Goal: Task Accomplishment & Management: Manage account settings

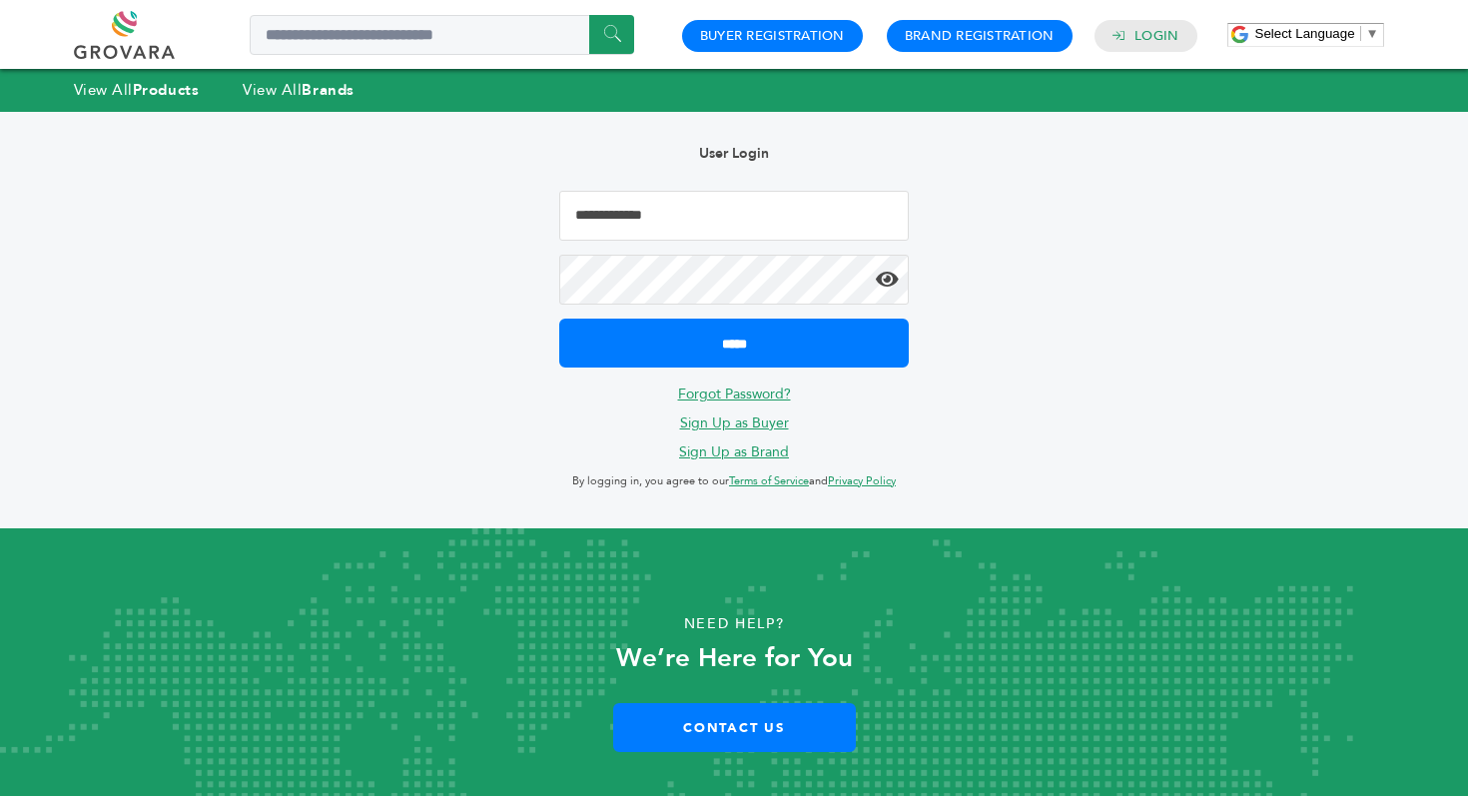
click at [827, 214] on input "Email Address" at bounding box center [734, 216] width 350 height 50
type input "**********"
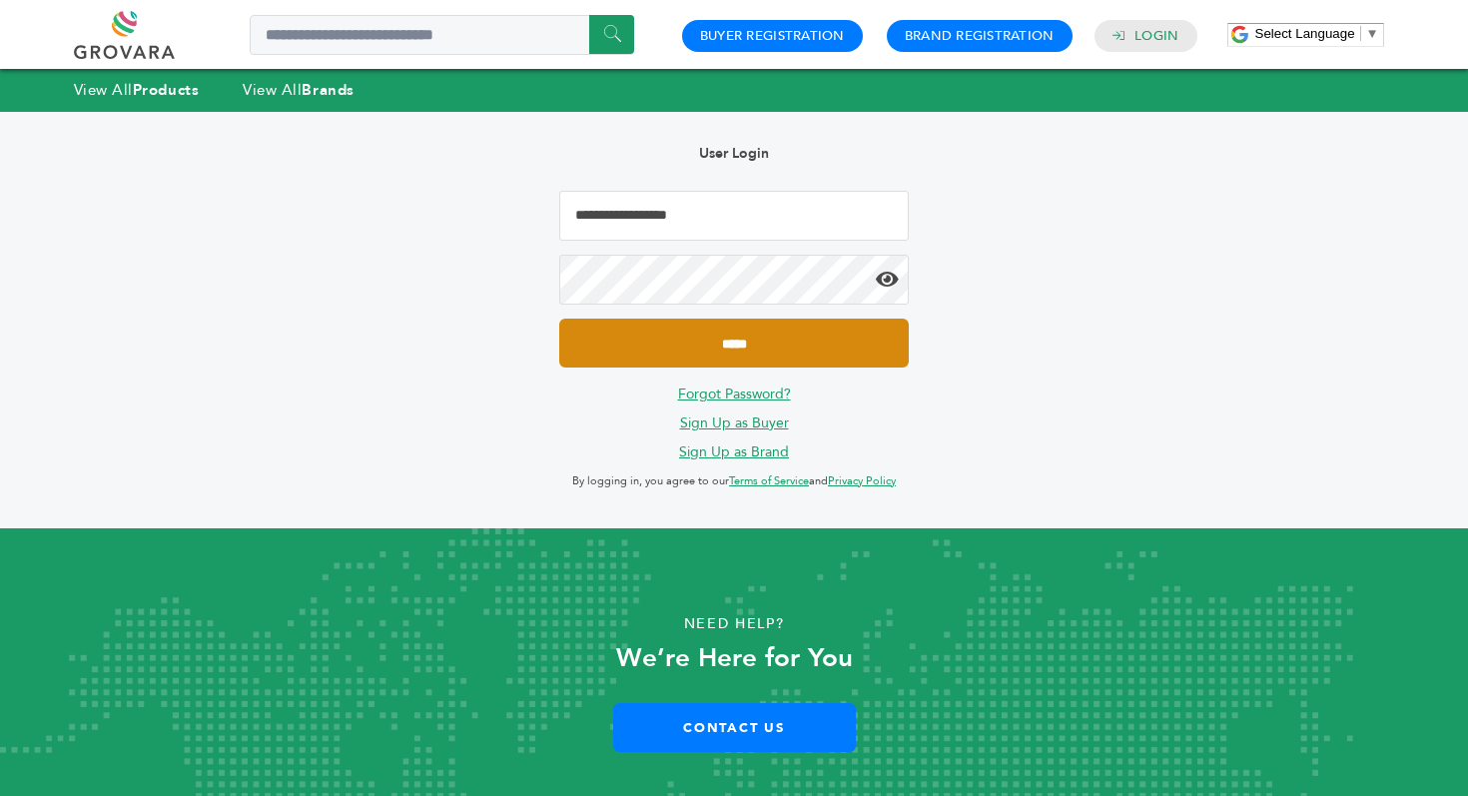
click at [734, 338] on input "*****" at bounding box center [734, 343] width 350 height 49
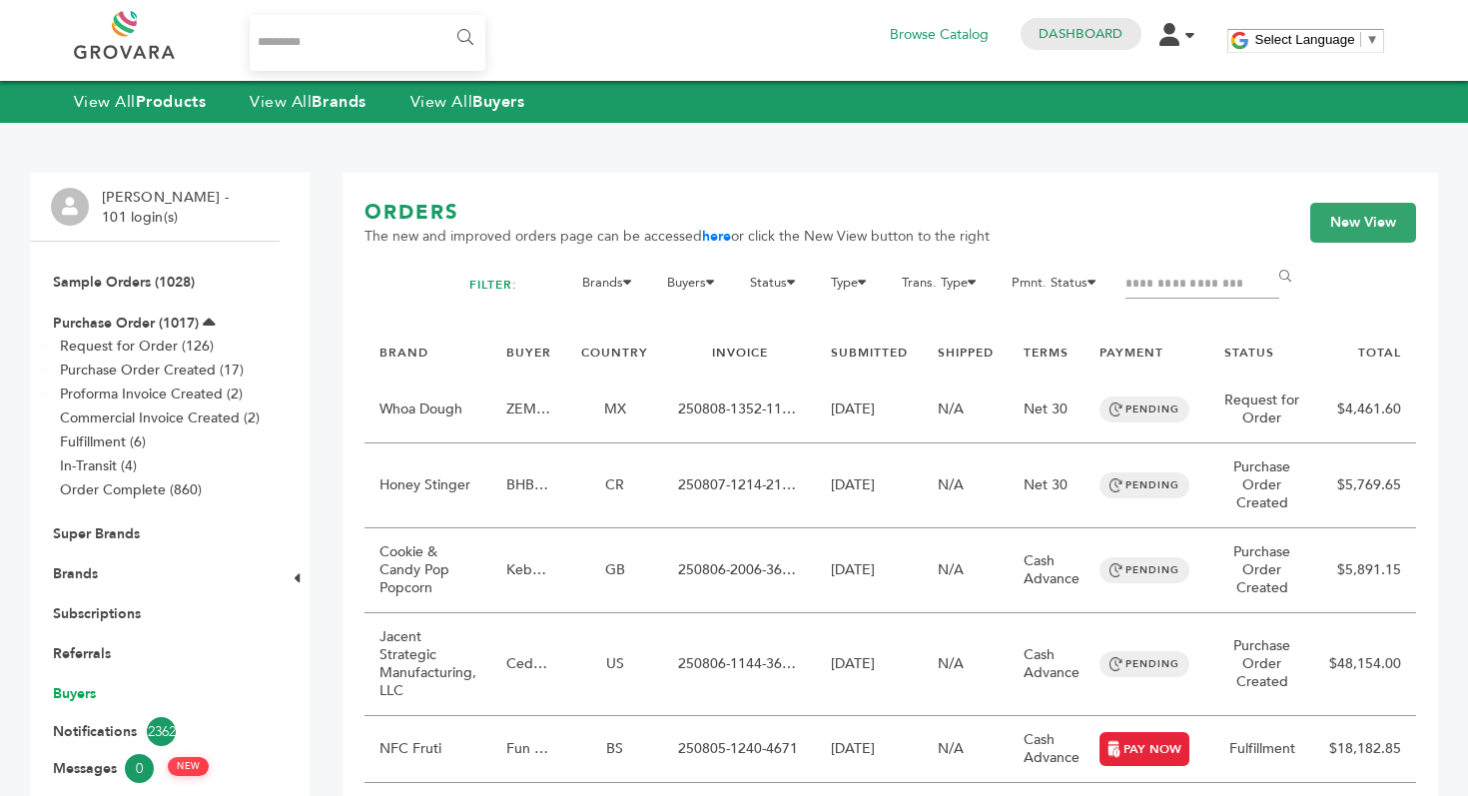
click at [68, 696] on link "Buyers" at bounding box center [74, 693] width 43 height 19
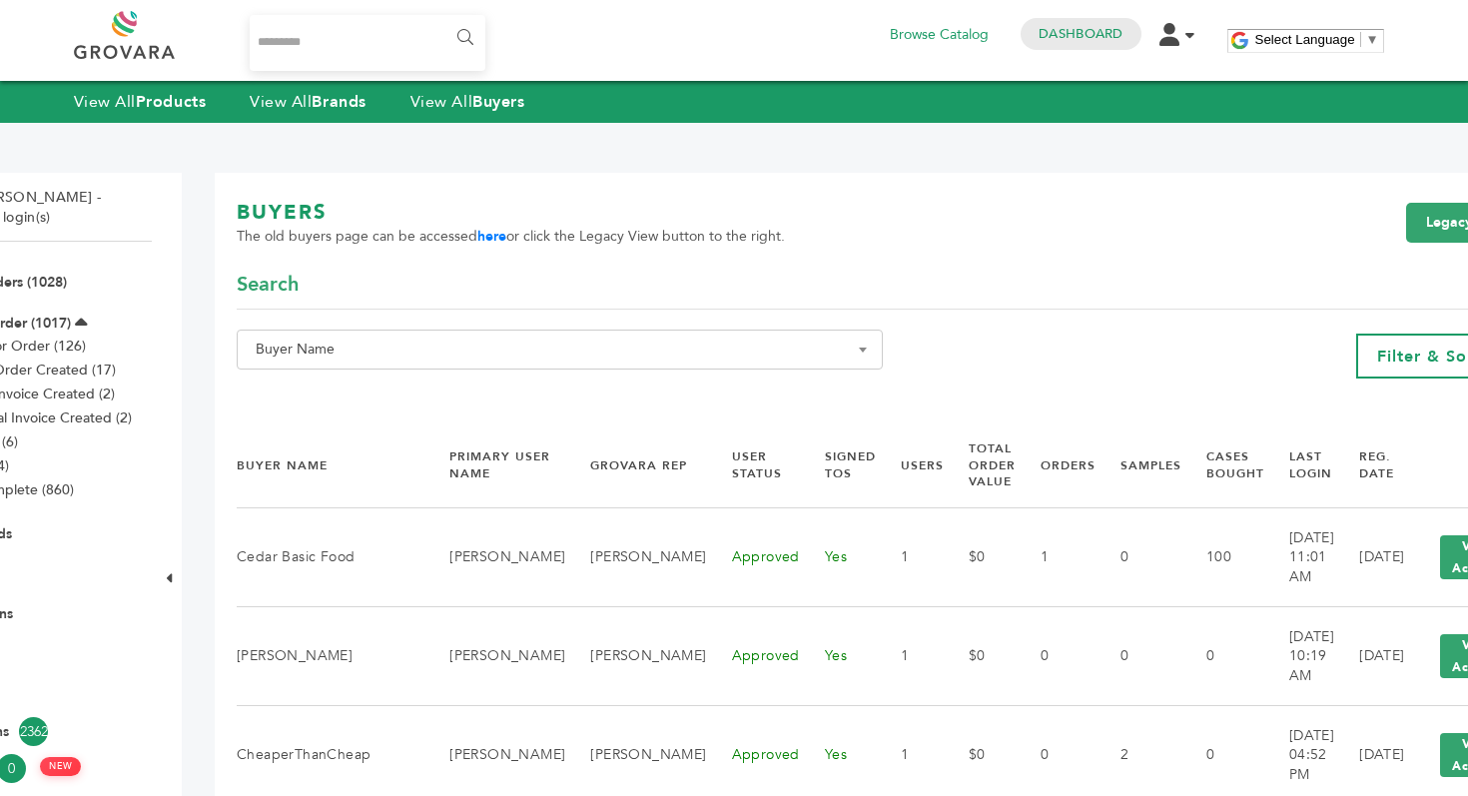
scroll to position [0, 167]
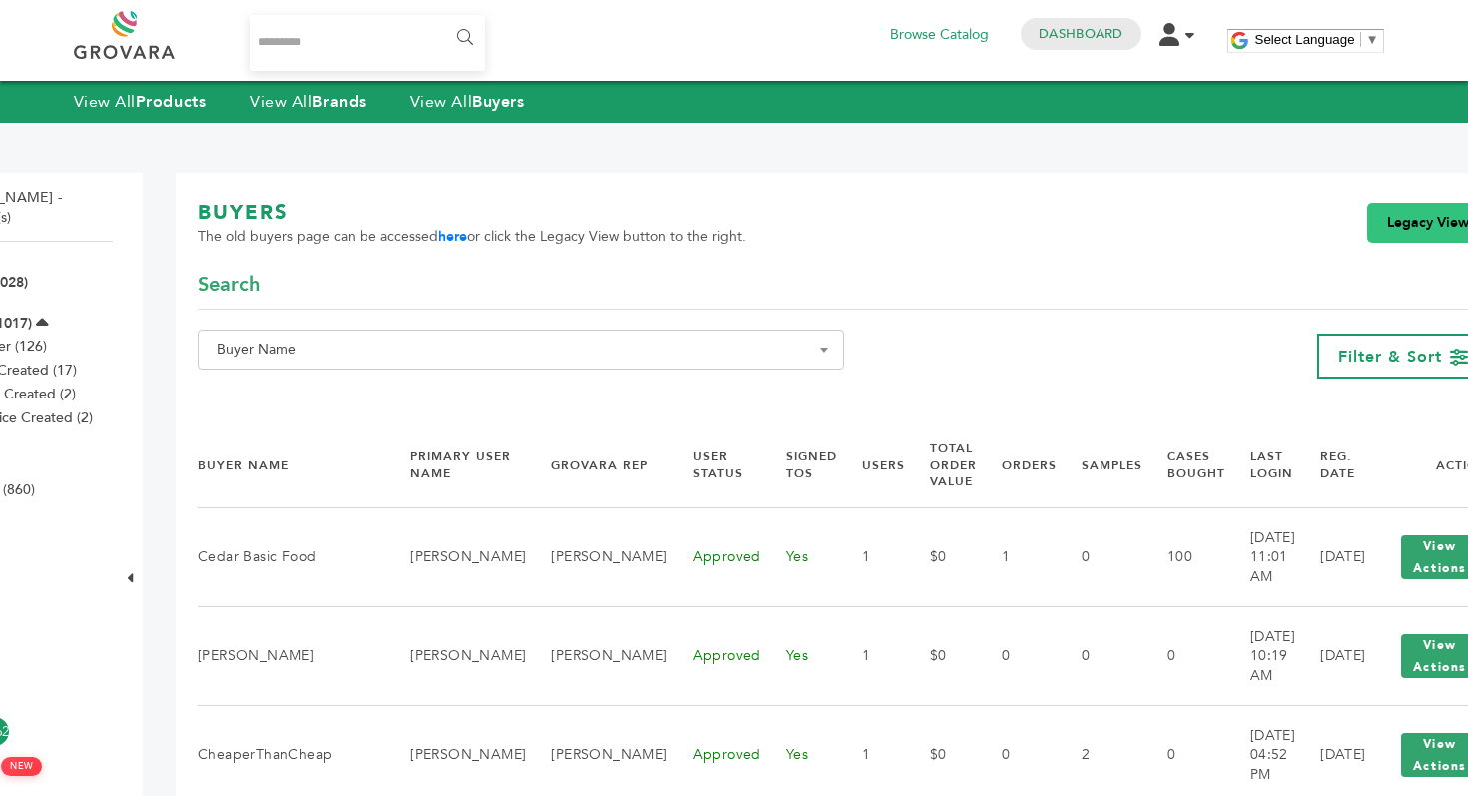
click at [1367, 230] on link "Legacy View" at bounding box center [1428, 223] width 122 height 40
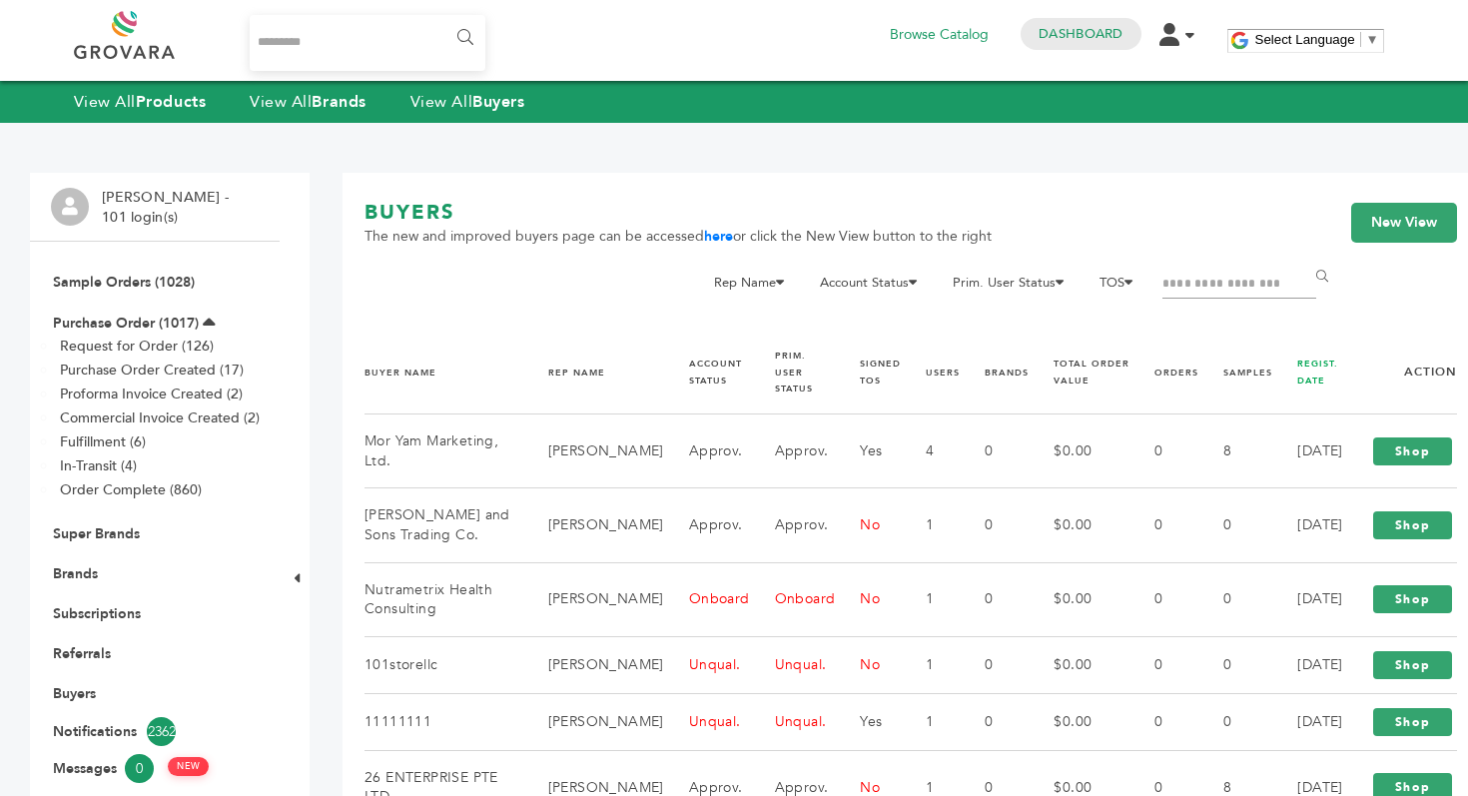
click at [1297, 359] on link "REGIST. DATE" at bounding box center [1317, 372] width 41 height 29
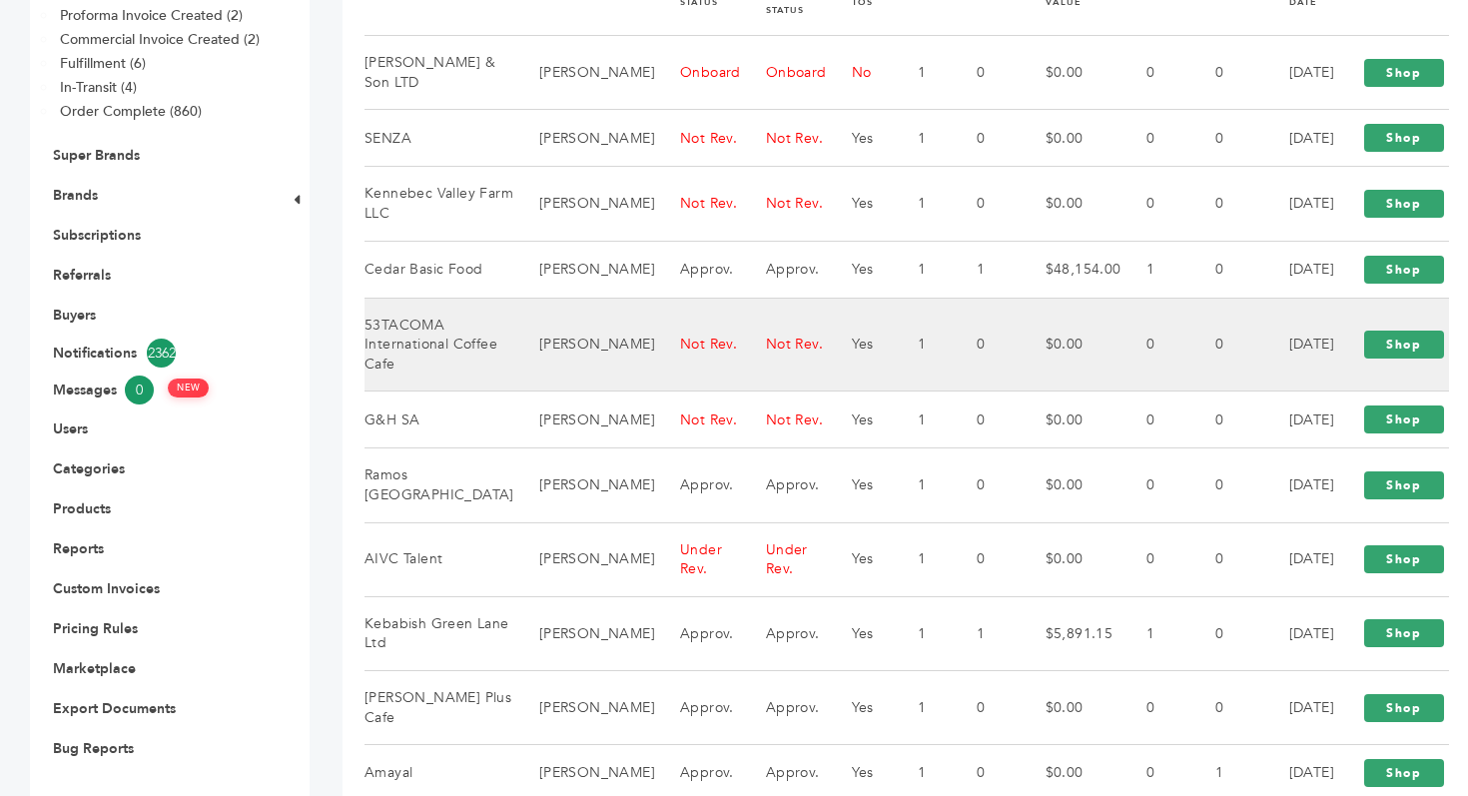
scroll to position [387, 0]
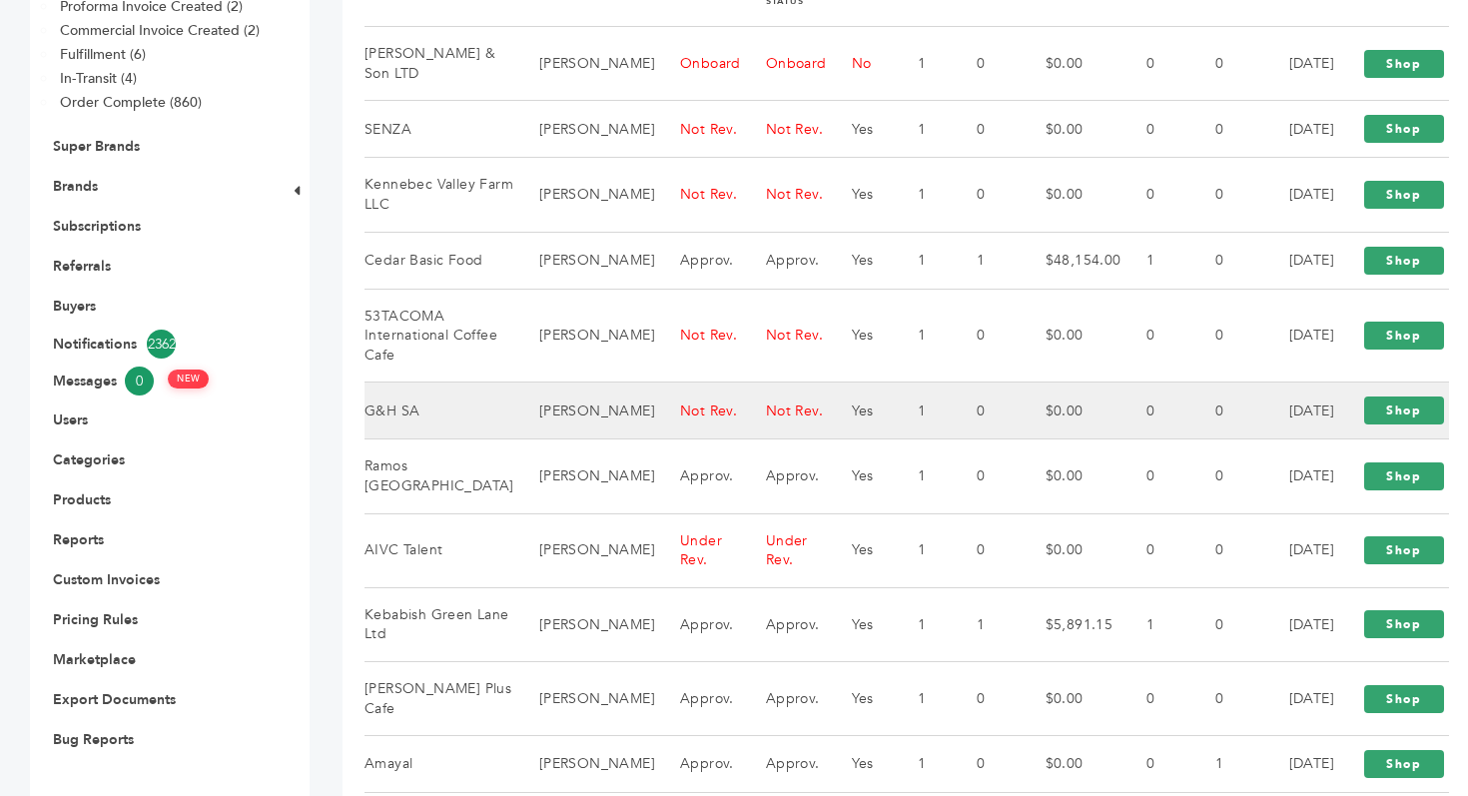
click at [491, 439] on td "G&H SA" at bounding box center [439, 410] width 150 height 57
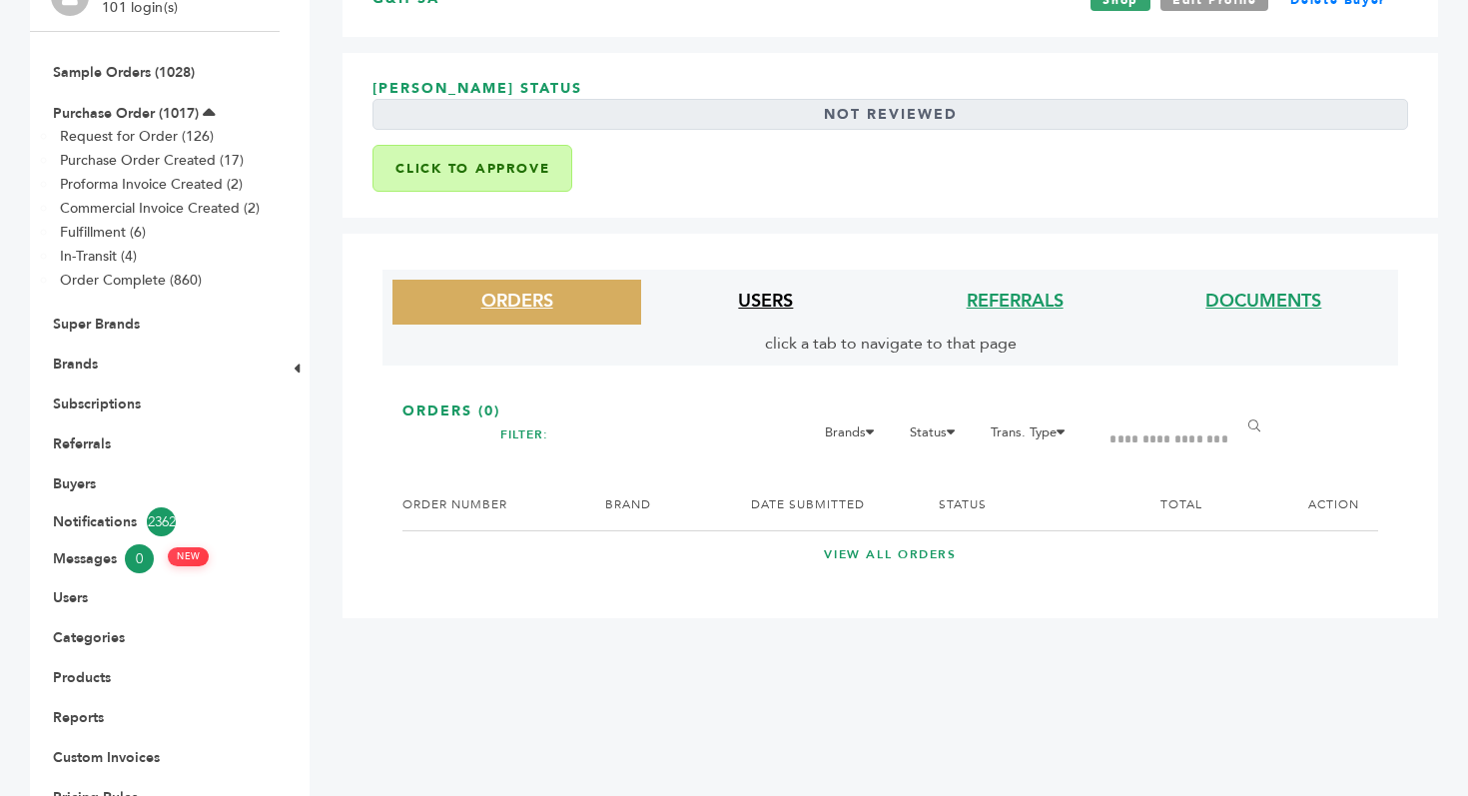
scroll to position [244, 0]
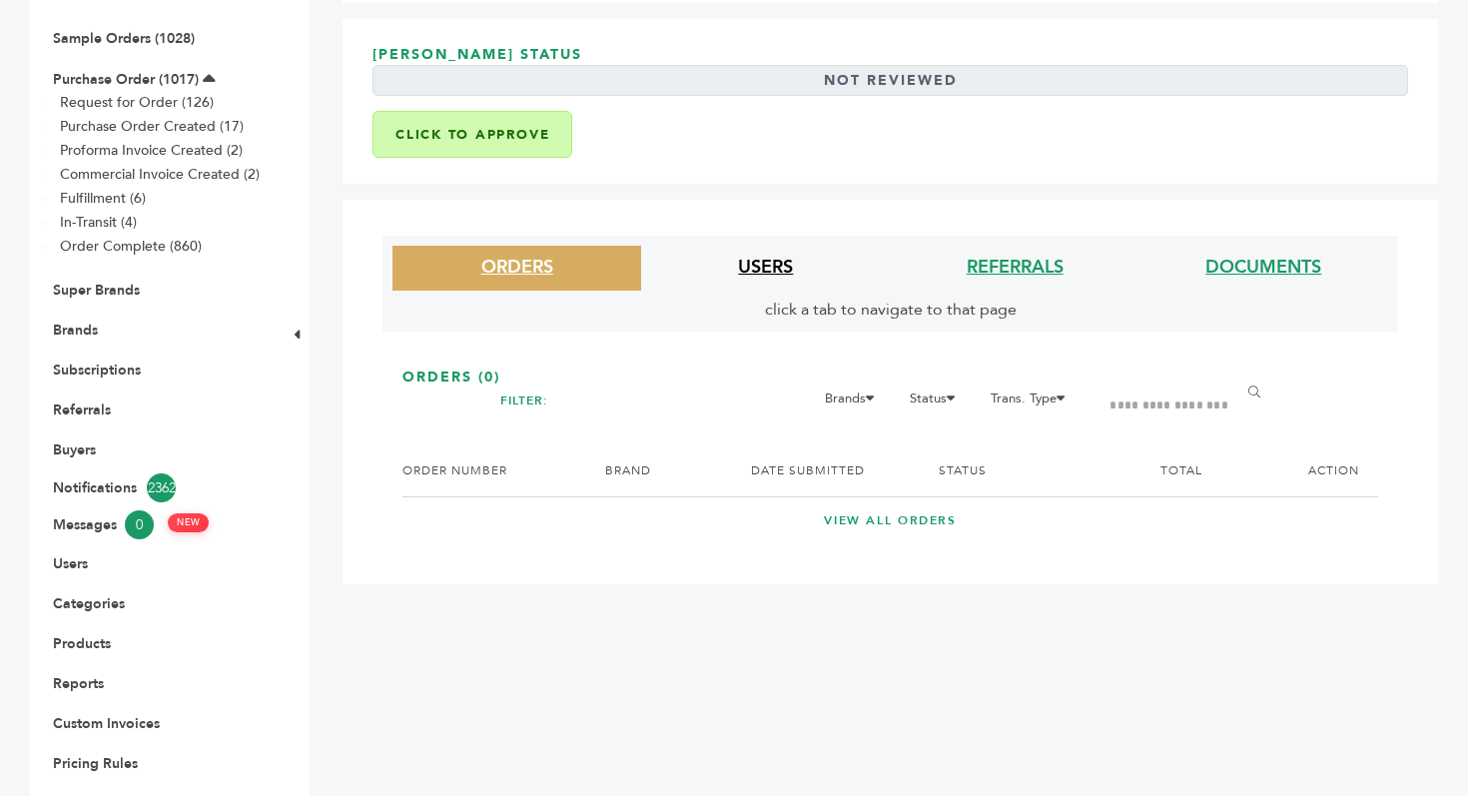
click at [767, 266] on link "USERS" at bounding box center [765, 267] width 55 height 25
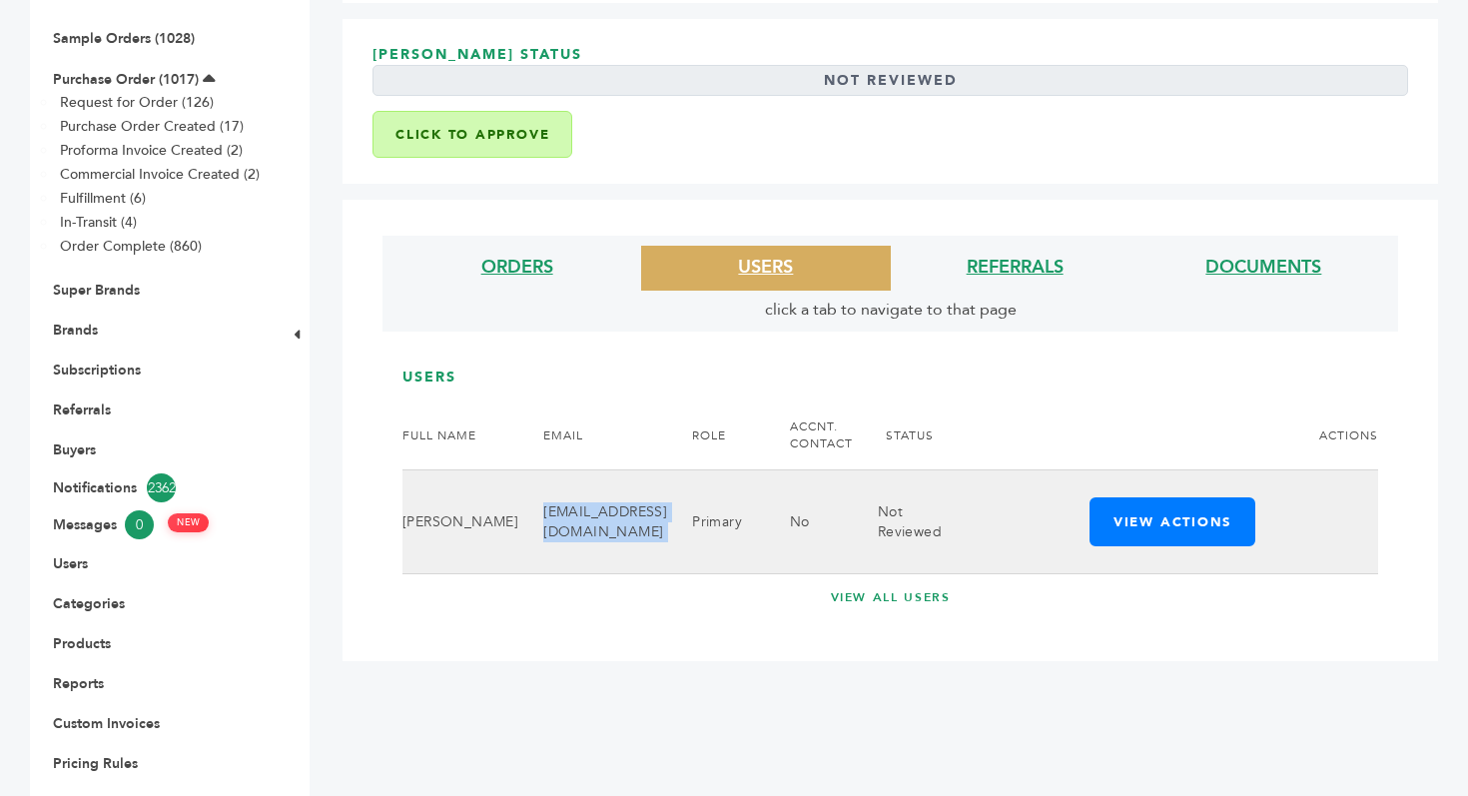
drag, startPoint x: 499, startPoint y: 519, endPoint x: 697, endPoint y: 514, distance: 197.8
click at [697, 514] on tr "Khalil Abuchaibe khalilabuchaibe2@gmail.com Primary No Not Reviewed View Action…" at bounding box center [890, 522] width 976 height 104
copy tr "khalilabuchaibe2@gmail.com"
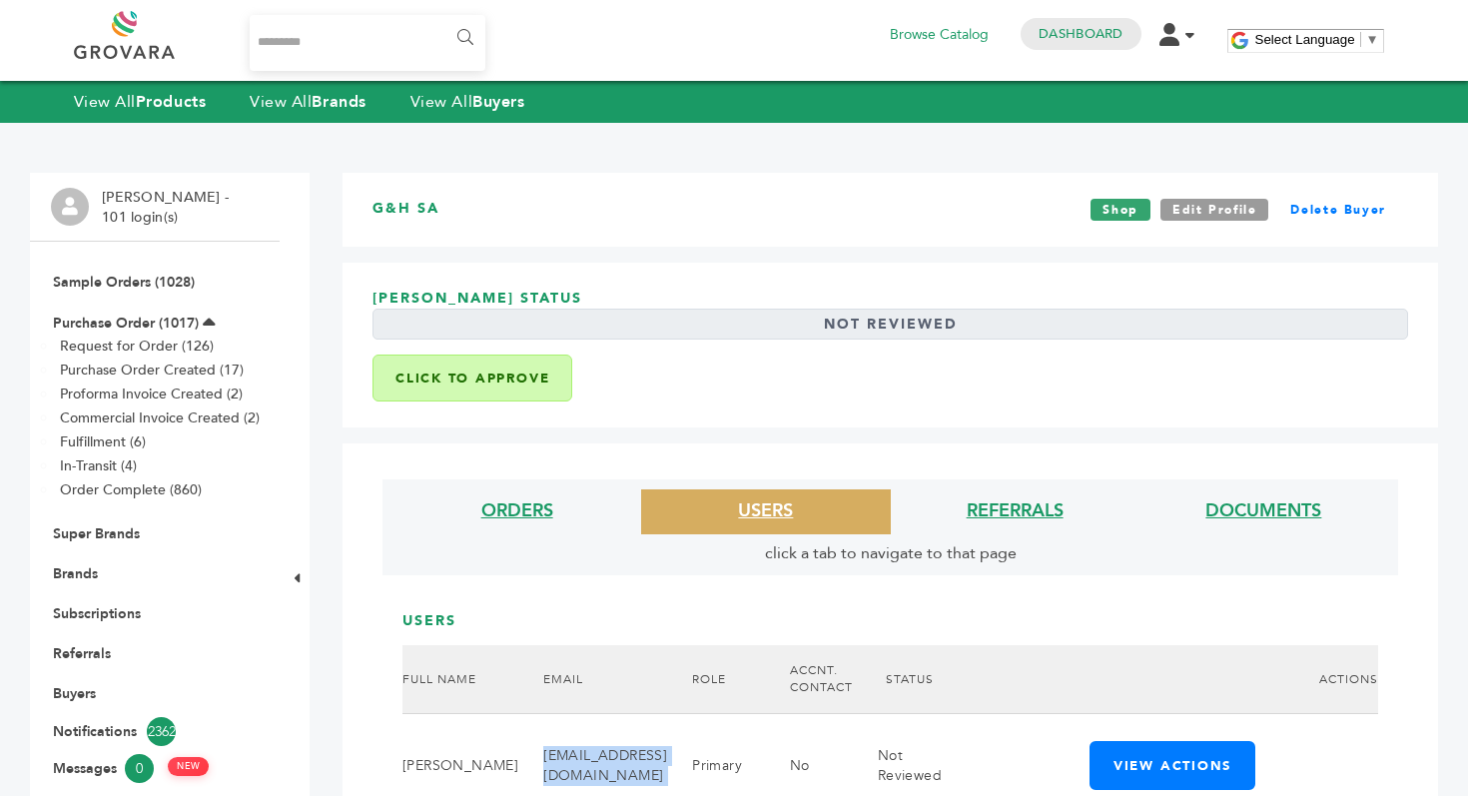
scroll to position [249, 0]
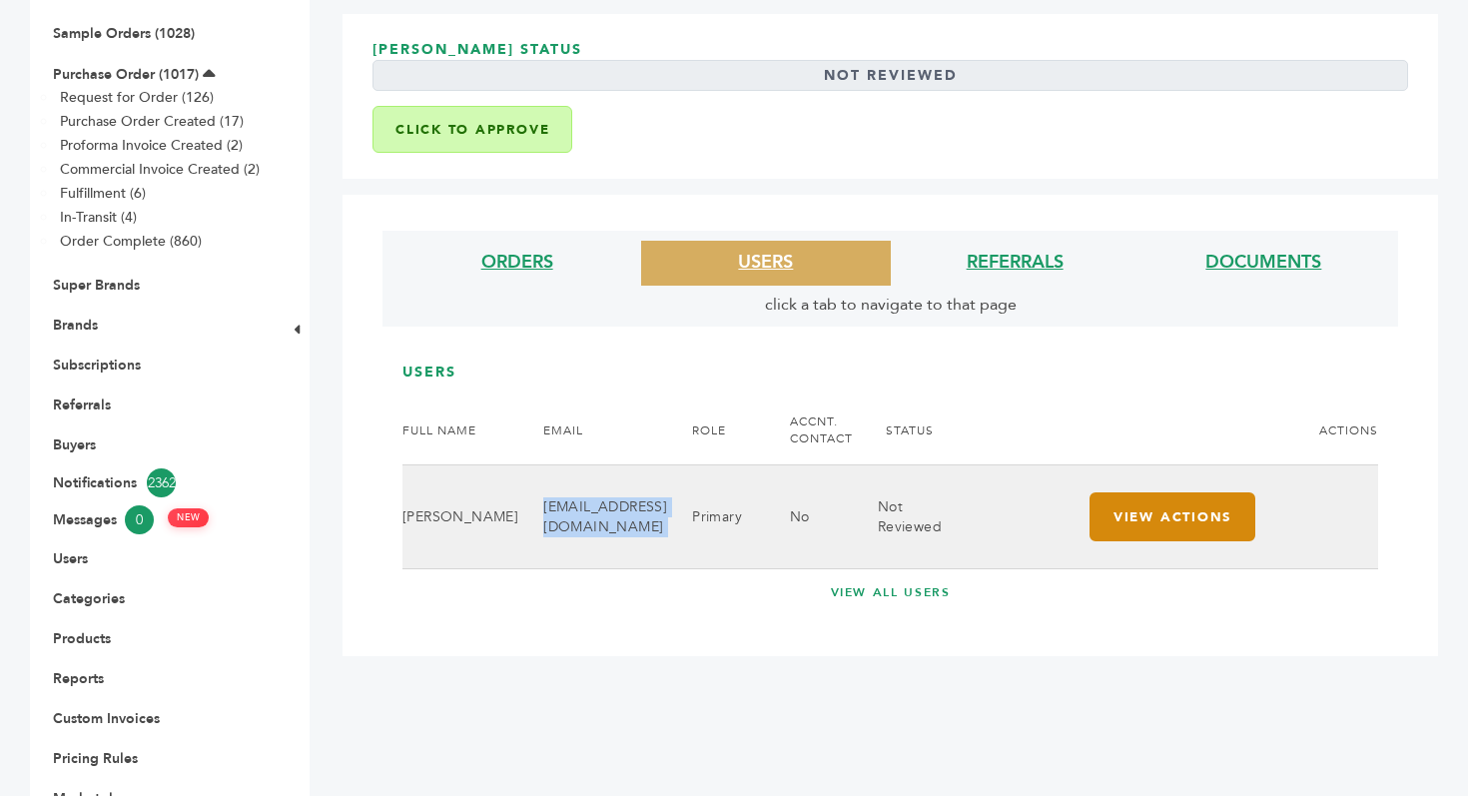
click at [1180, 508] on button "View Actions" at bounding box center [1173, 516] width 166 height 49
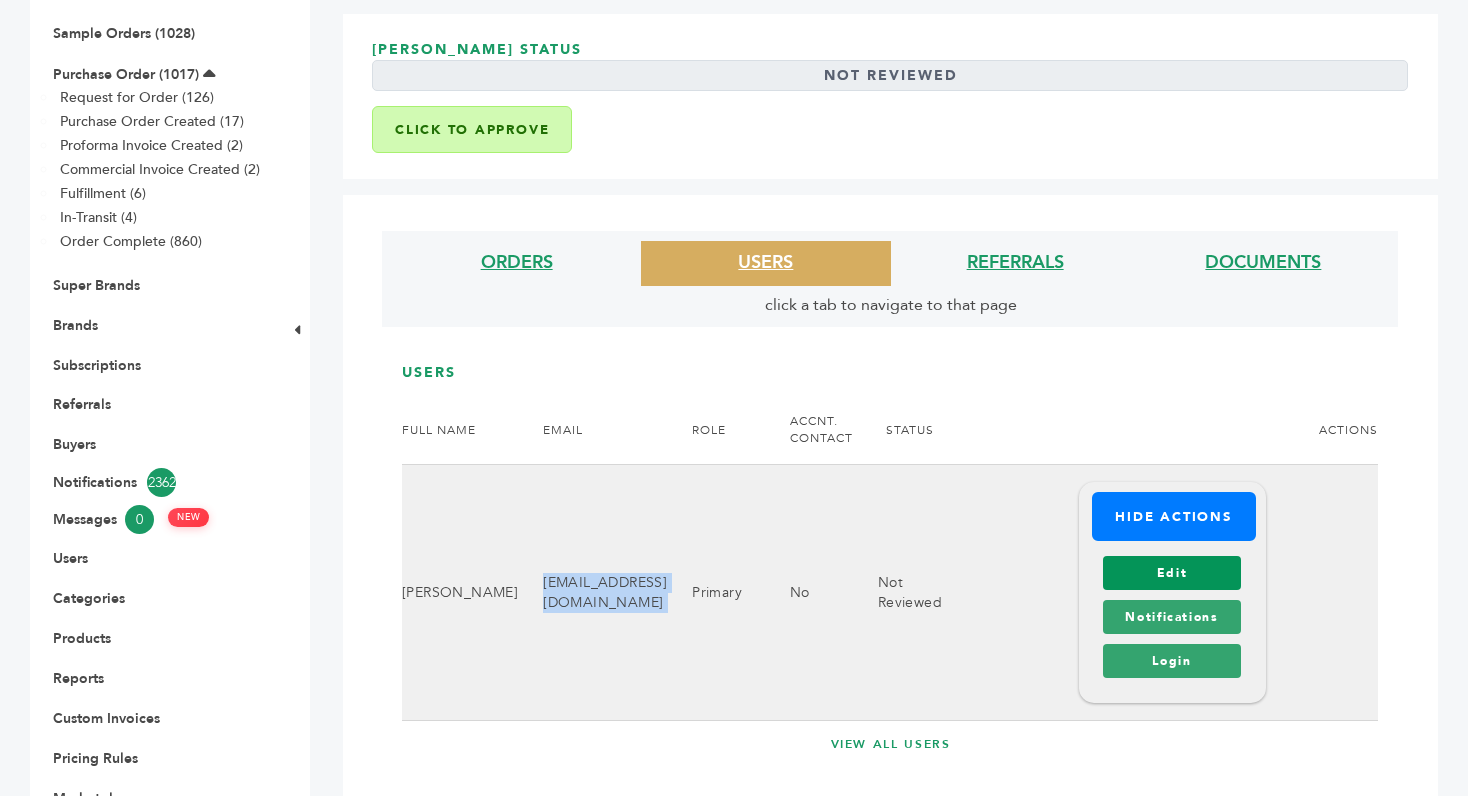
click at [1175, 563] on link "Edit" at bounding box center [1171, 573] width 137 height 34
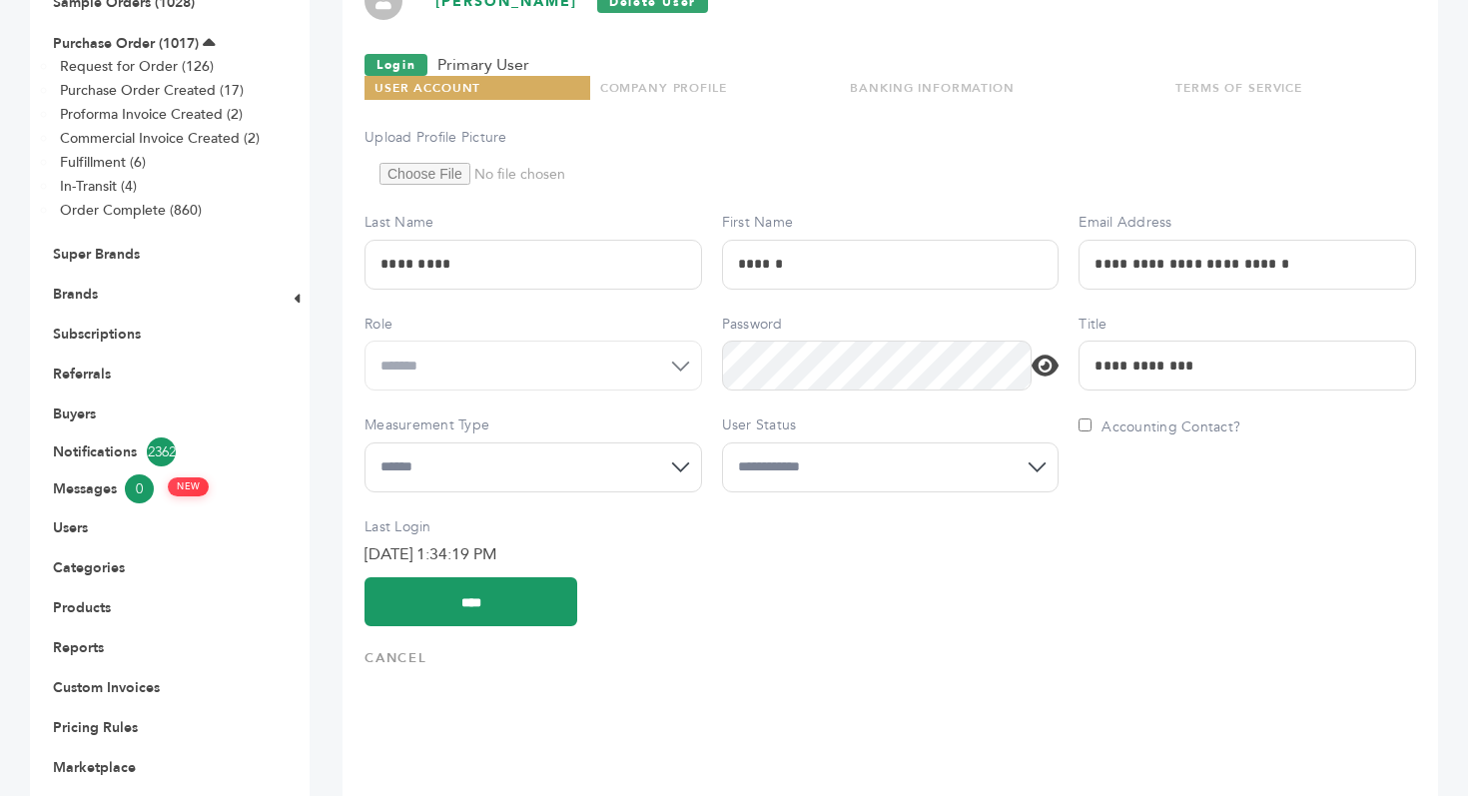
scroll to position [400, 0]
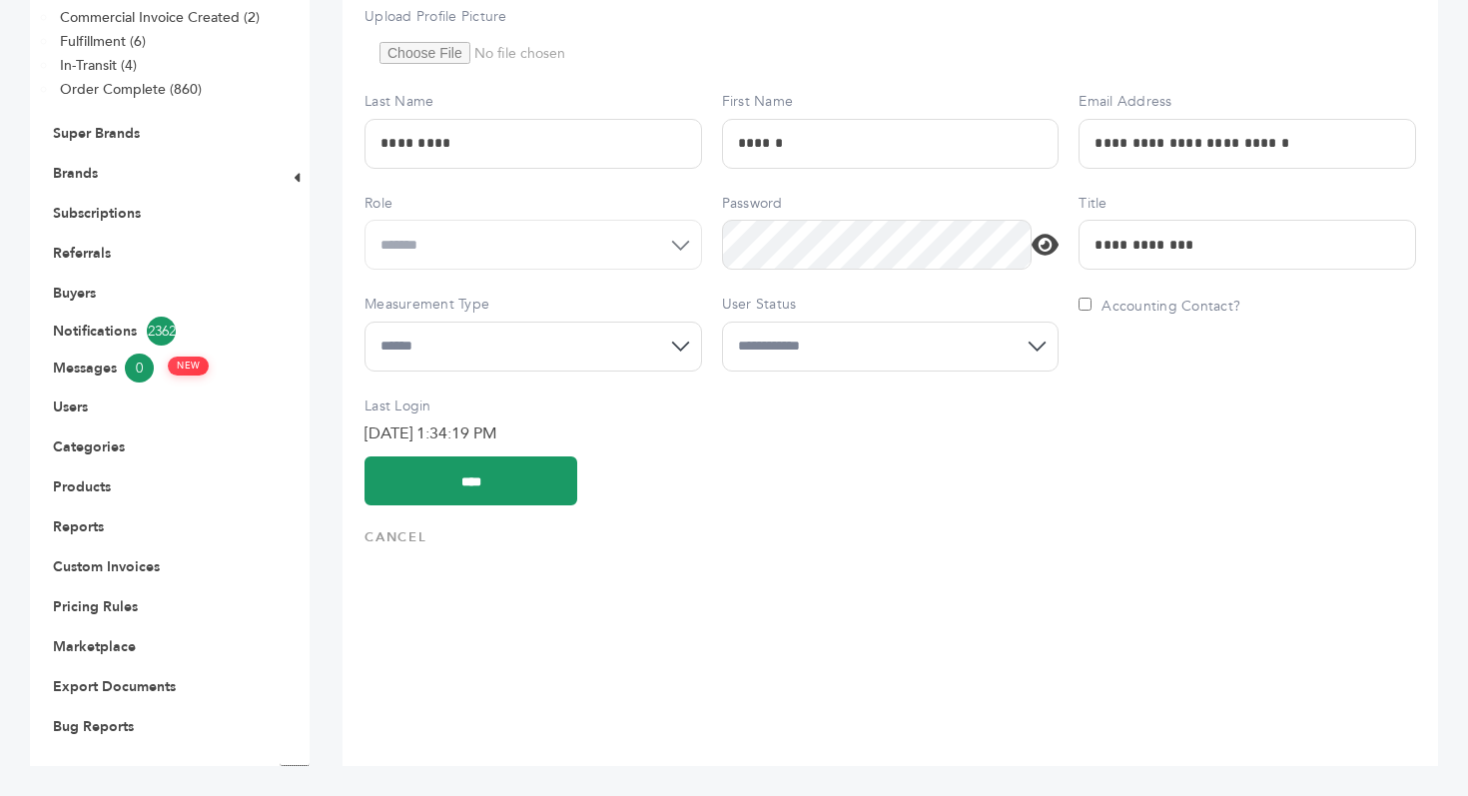
click at [792, 342] on select "**********" at bounding box center [891, 347] width 338 height 50
select select "*"
click at [503, 483] on input "****" at bounding box center [470, 480] width 213 height 49
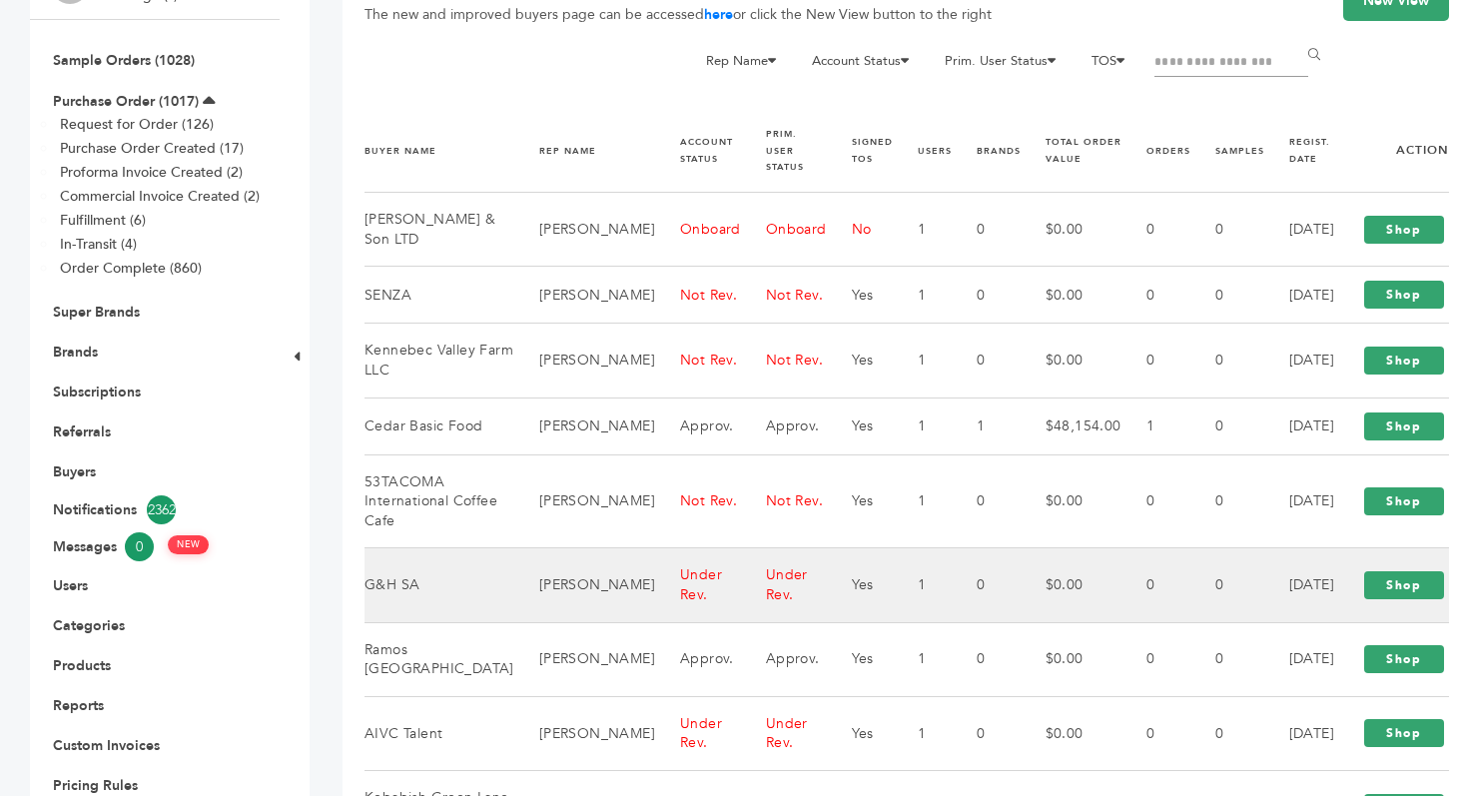
scroll to position [218, 0]
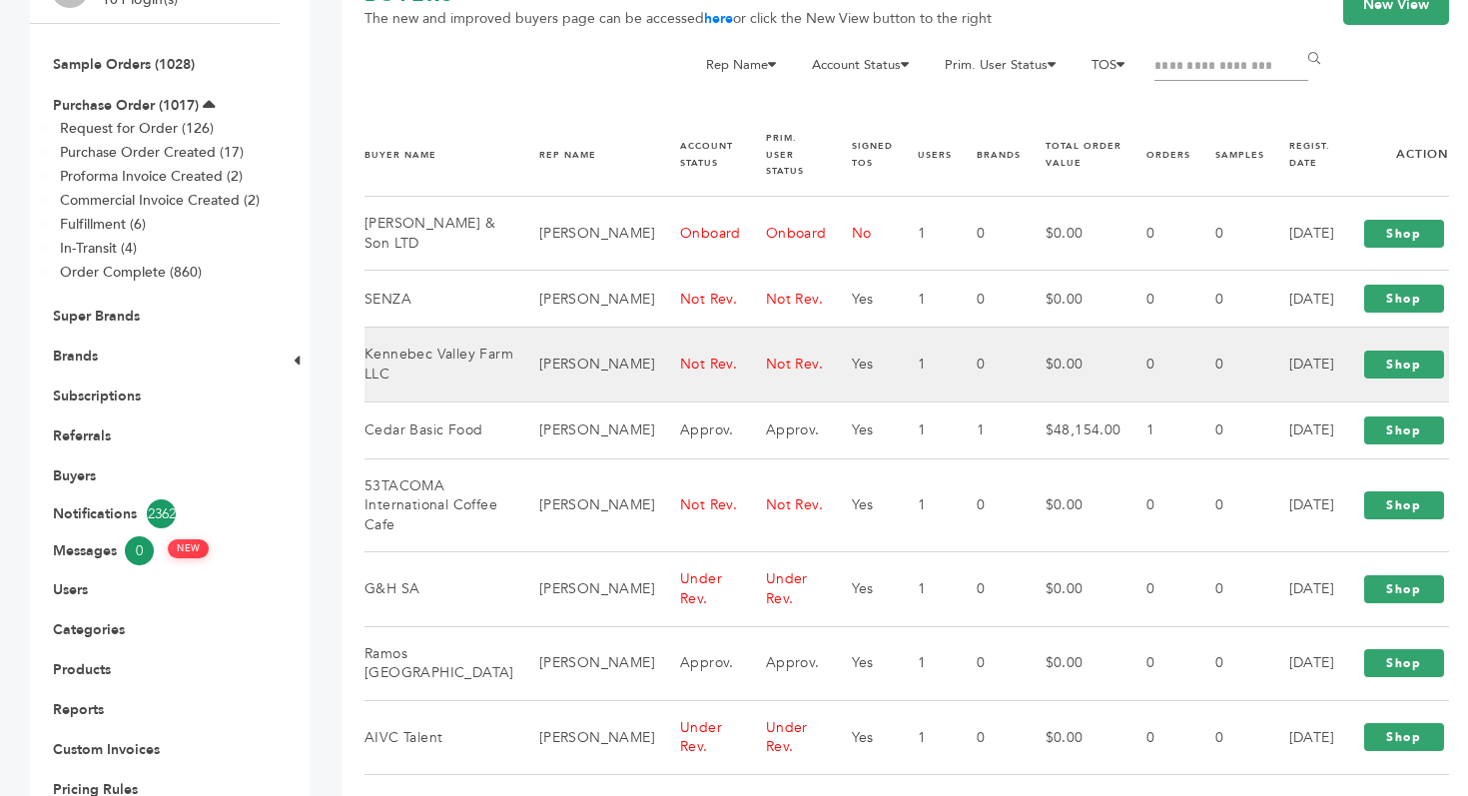
click at [460, 384] on td "Kennebec Valley Farm LLC" at bounding box center [439, 365] width 150 height 74
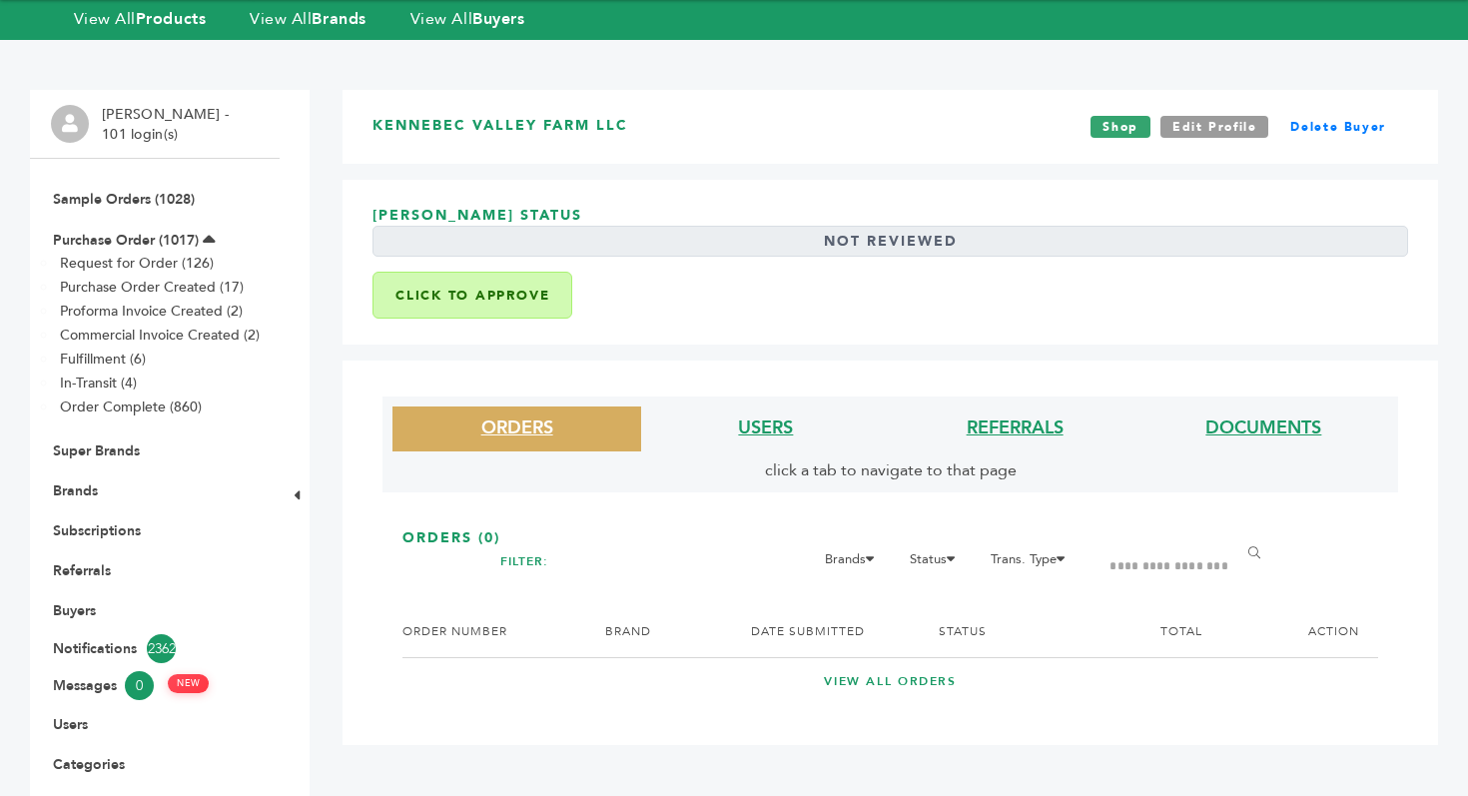
scroll to position [171, 0]
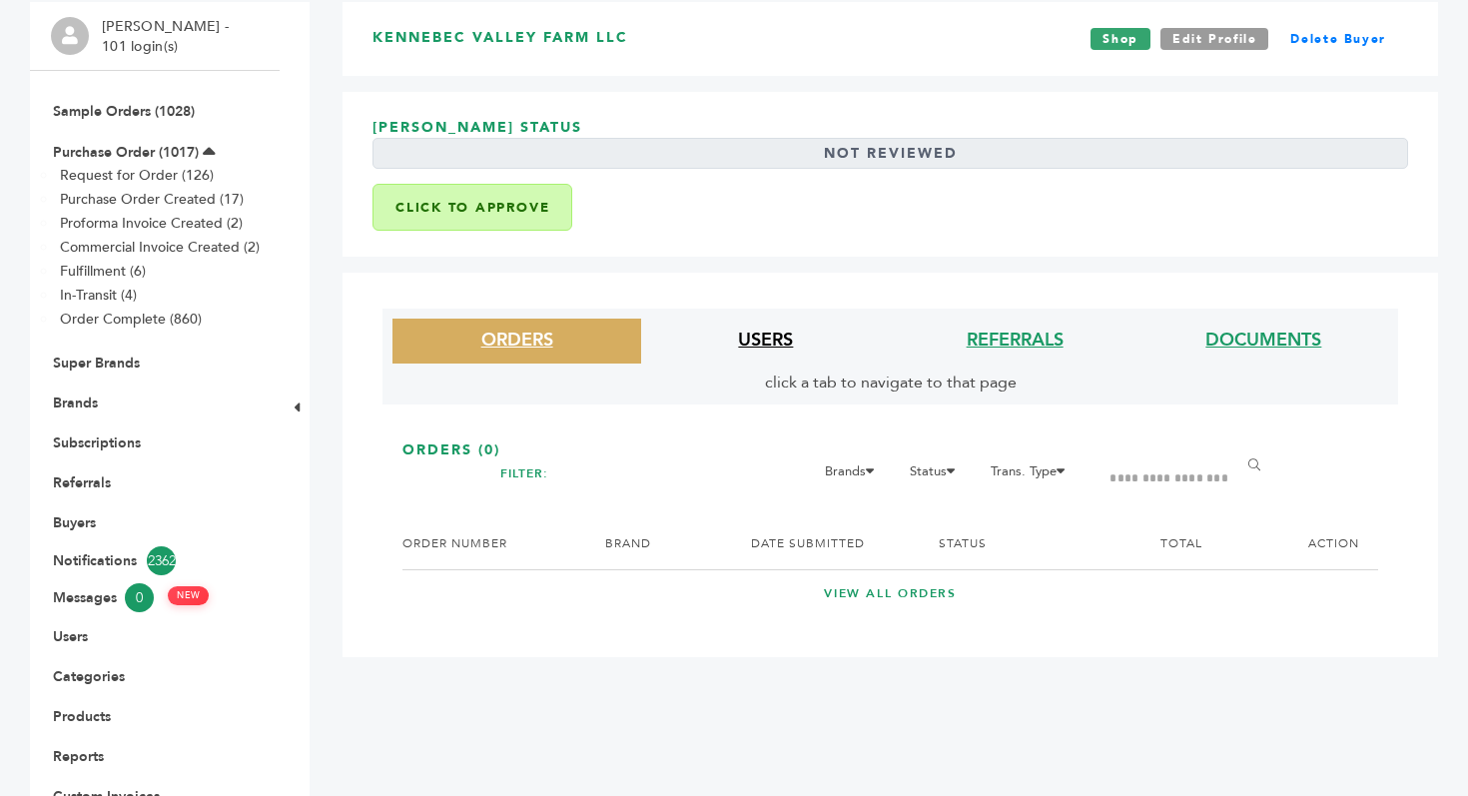
click at [752, 351] on link "USERS" at bounding box center [765, 340] width 55 height 25
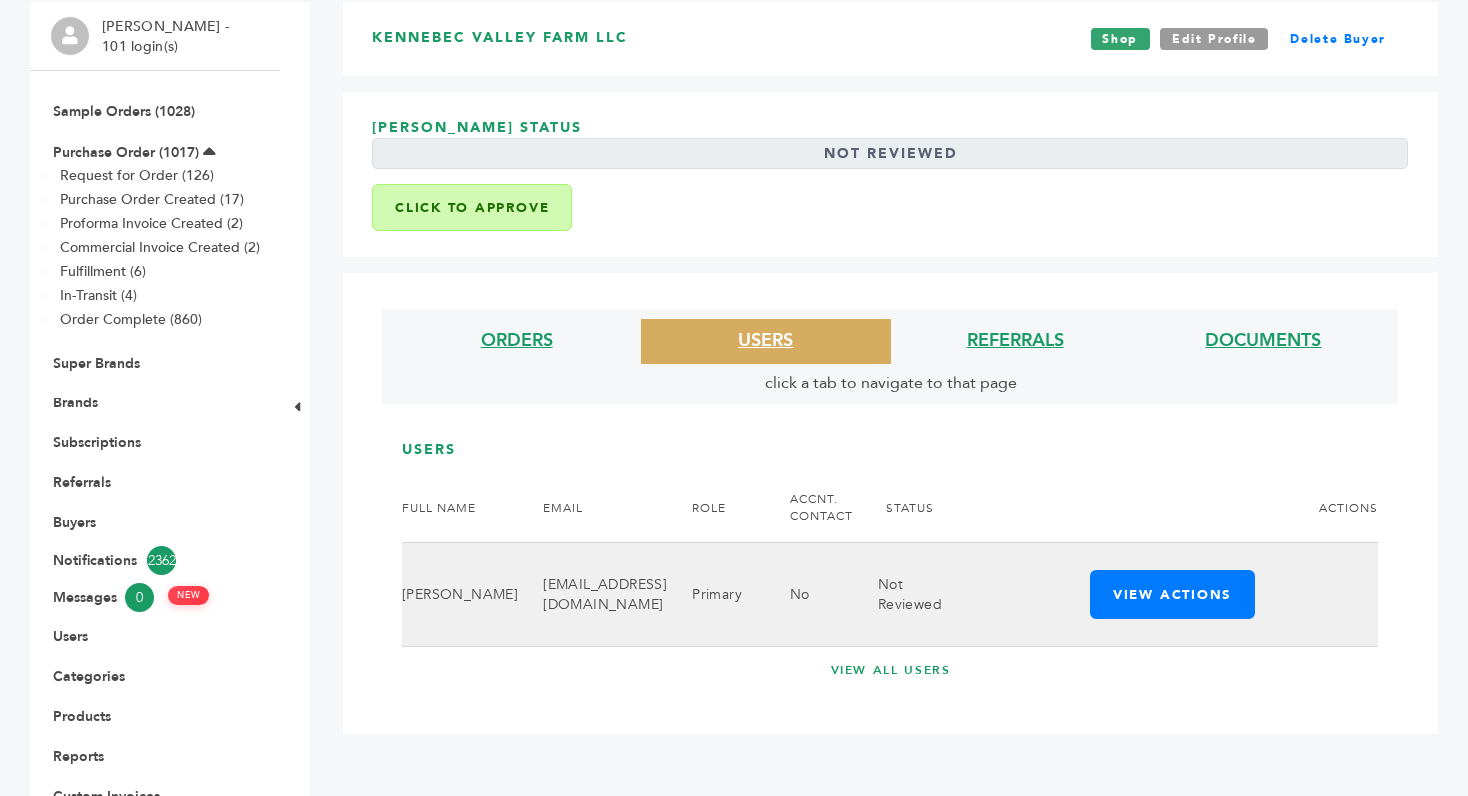
drag, startPoint x: 491, startPoint y: 590, endPoint x: 719, endPoint y: 607, distance: 228.3
click at [667, 607] on td "kennebecvalleyfarmllc@gmail.com" at bounding box center [592, 595] width 149 height 104
copy td "[EMAIL_ADDRESS][DOMAIN_NAME]"
click at [1221, 587] on button "View Actions" at bounding box center [1173, 594] width 166 height 49
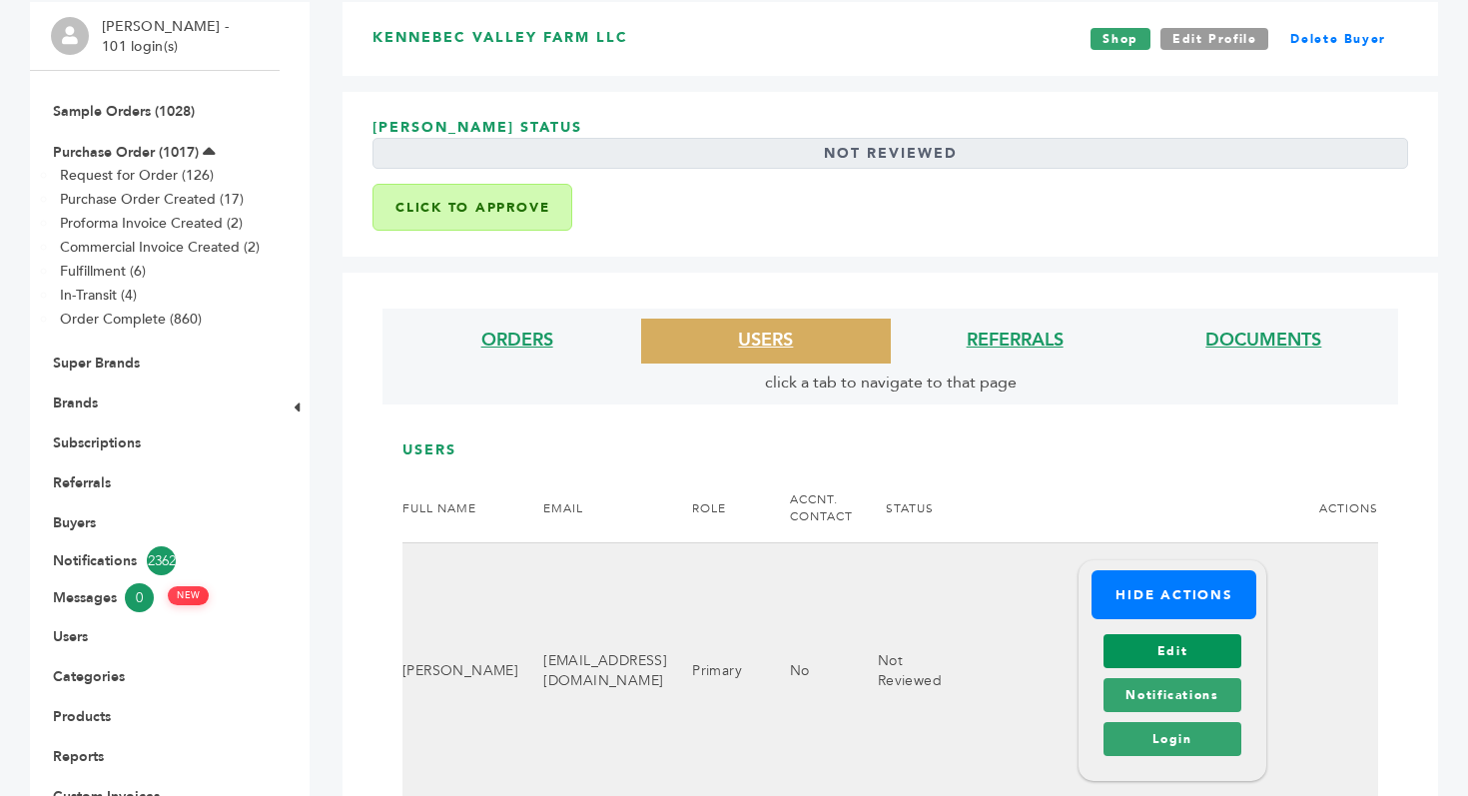
click at [1206, 661] on link "Edit" at bounding box center [1171, 651] width 137 height 34
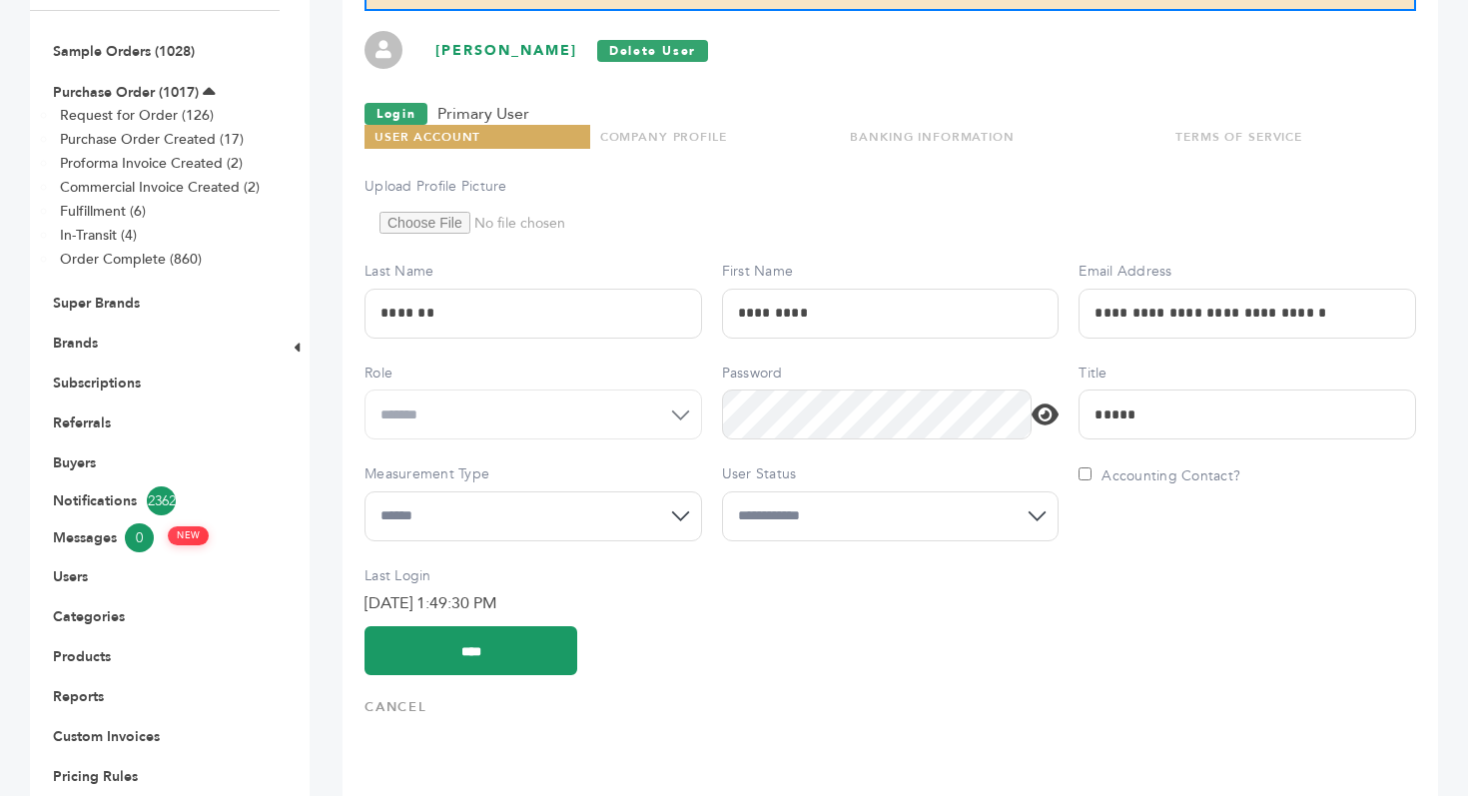
scroll to position [400, 0]
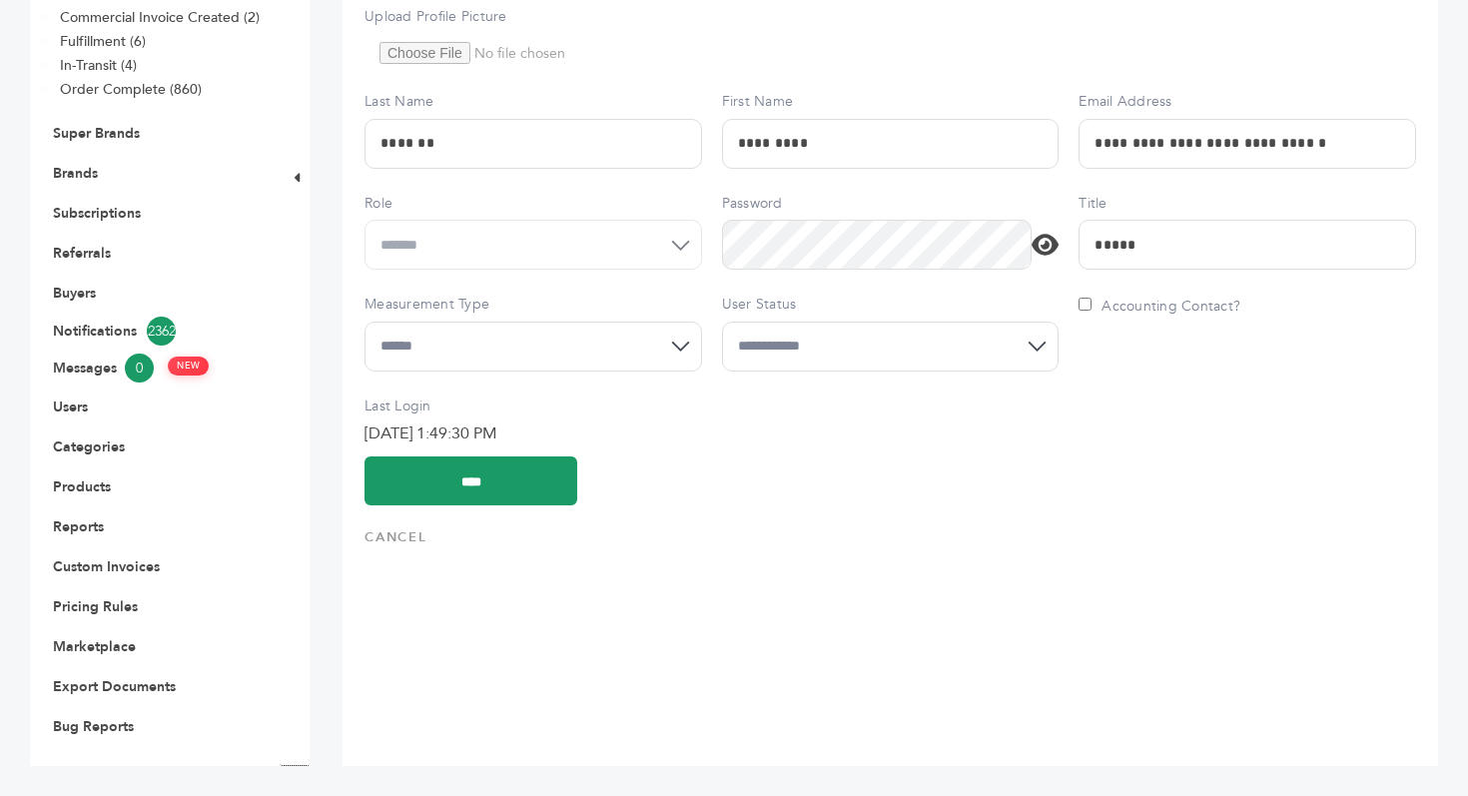
click at [892, 337] on select "**********" at bounding box center [891, 347] width 338 height 50
select select "*"
click at [512, 471] on input "****" at bounding box center [470, 480] width 213 height 49
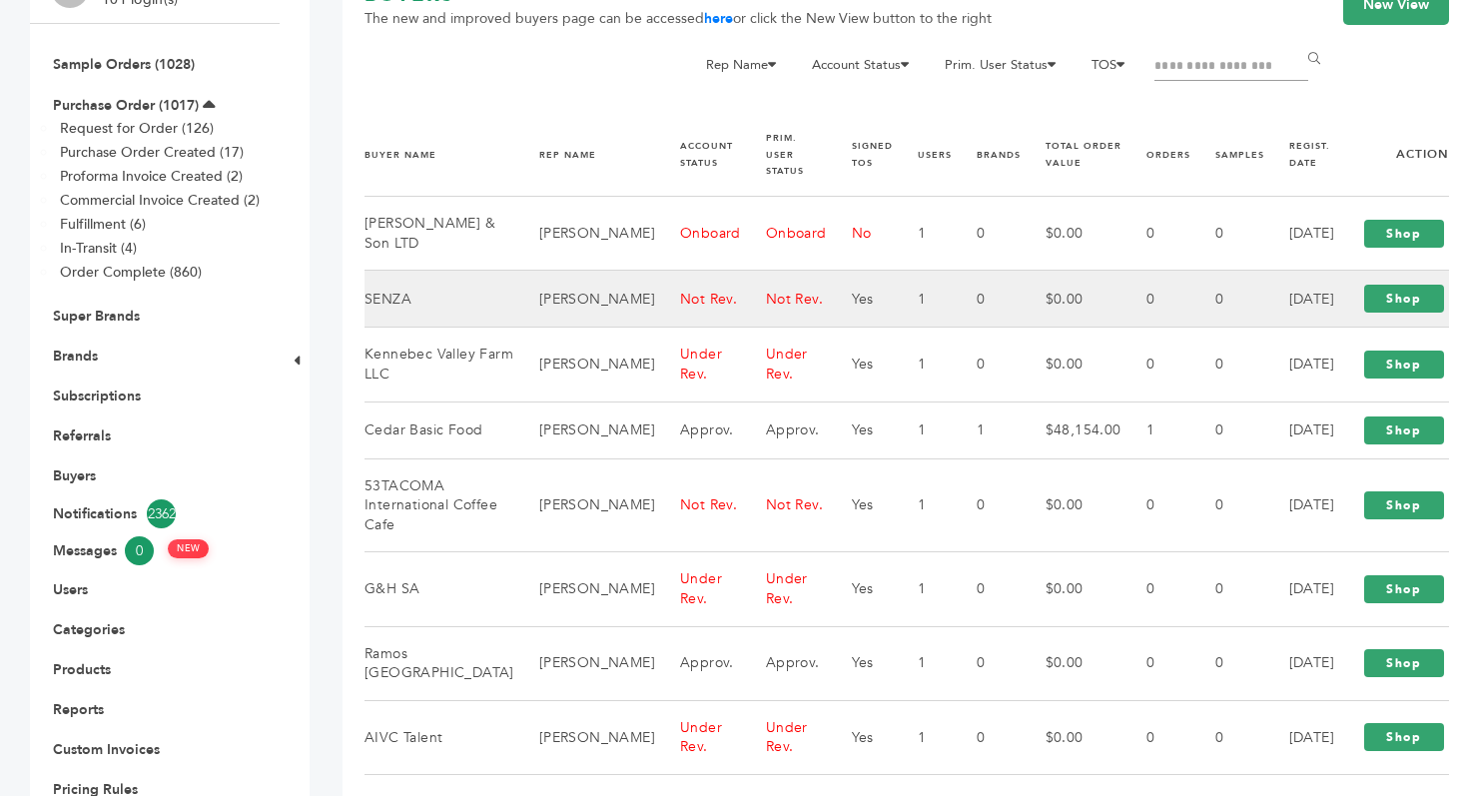
click at [655, 309] on td "Not Rev." at bounding box center [698, 299] width 86 height 57
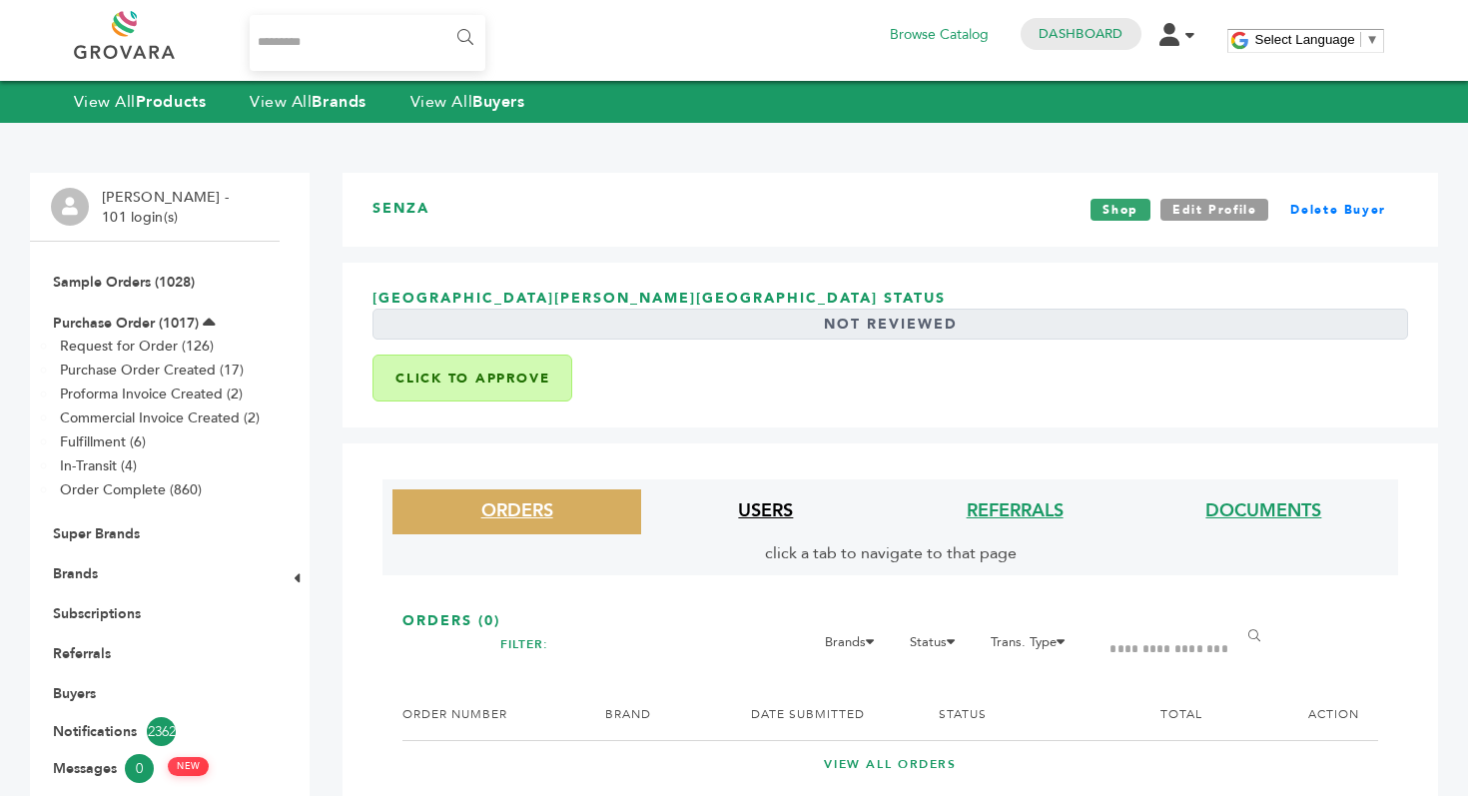
click at [778, 504] on link "USERS" at bounding box center [765, 510] width 55 height 25
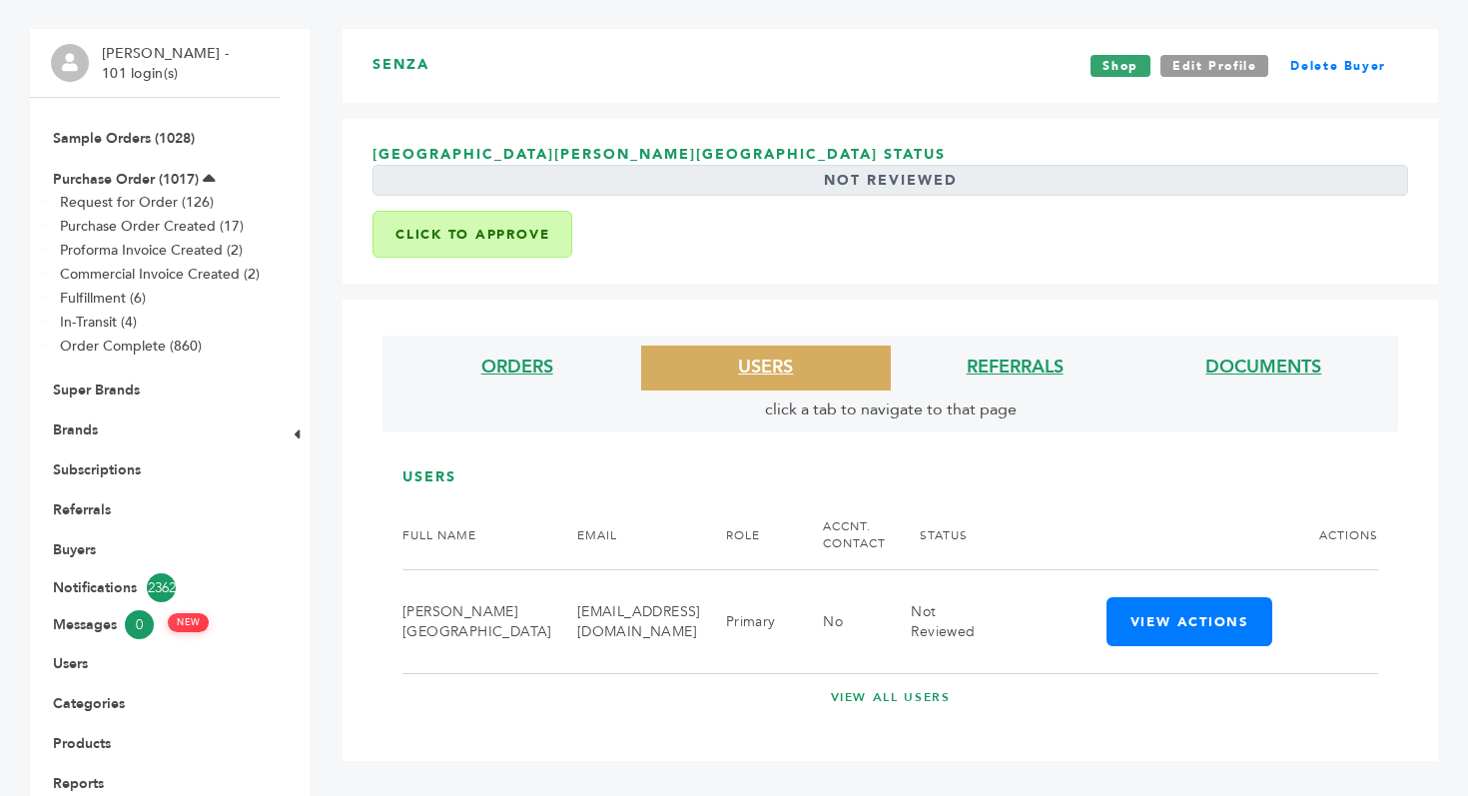
scroll to position [400, 0]
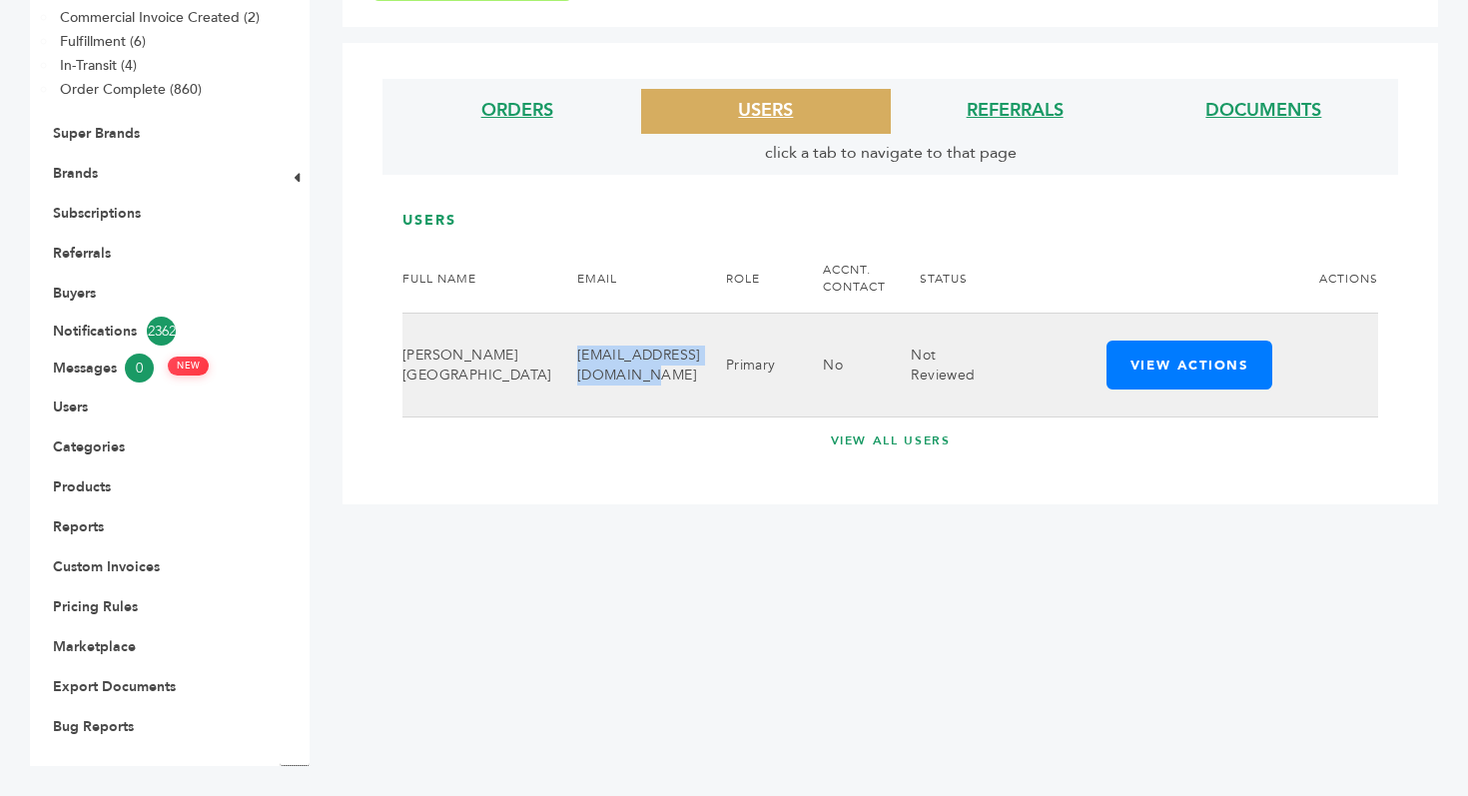
drag, startPoint x: 474, startPoint y: 358, endPoint x: 642, endPoint y: 370, distance: 168.3
click at [642, 370] on td "francia.teruel@gmail.com" at bounding box center [626, 366] width 149 height 104
copy td "francia.teruel@gmail.com"
click at [1127, 365] on button "View Actions" at bounding box center [1189, 365] width 166 height 49
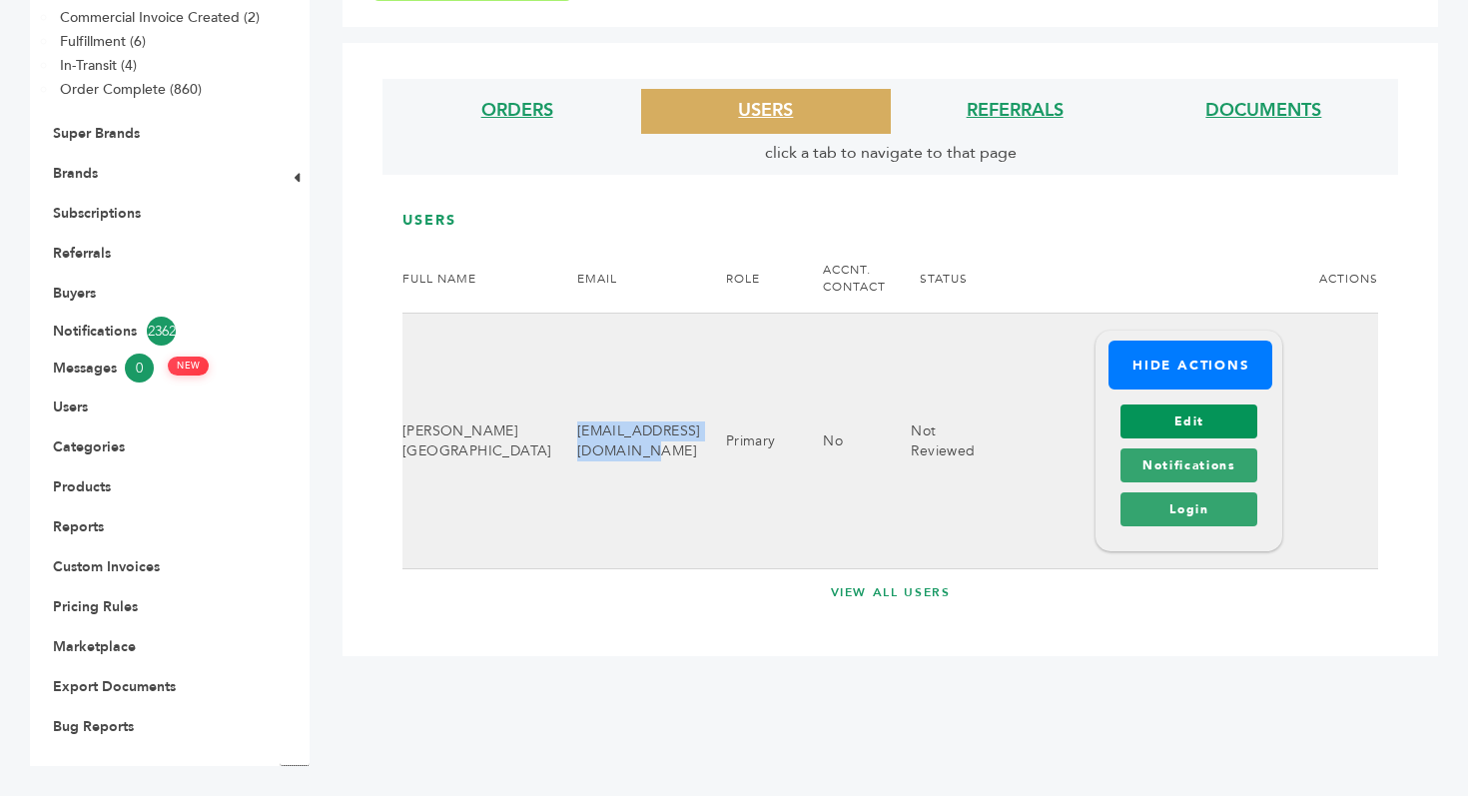
click at [1136, 433] on link "Edit" at bounding box center [1188, 421] width 137 height 34
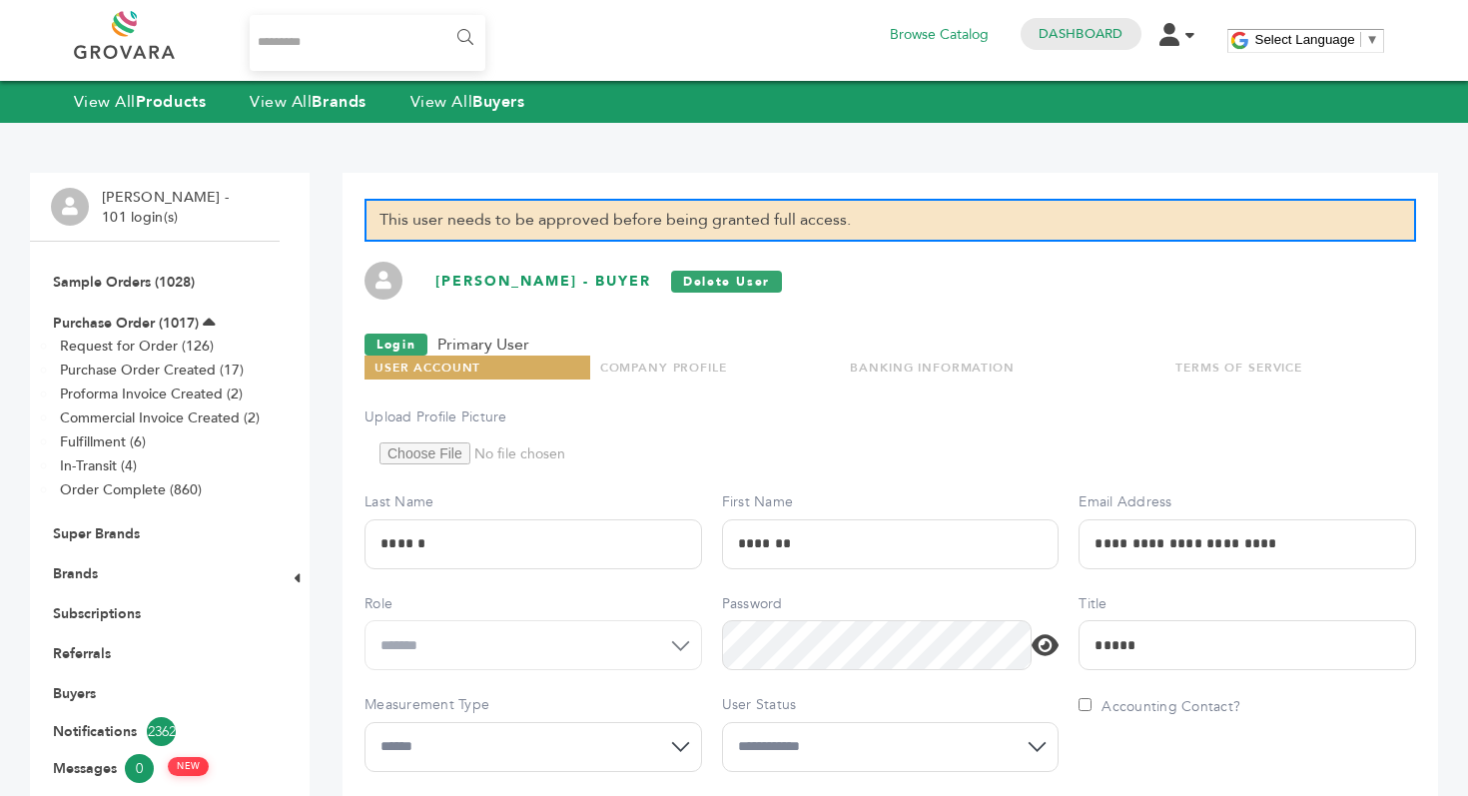
click at [775, 738] on select "**********" at bounding box center [891, 747] width 338 height 50
select select "*"
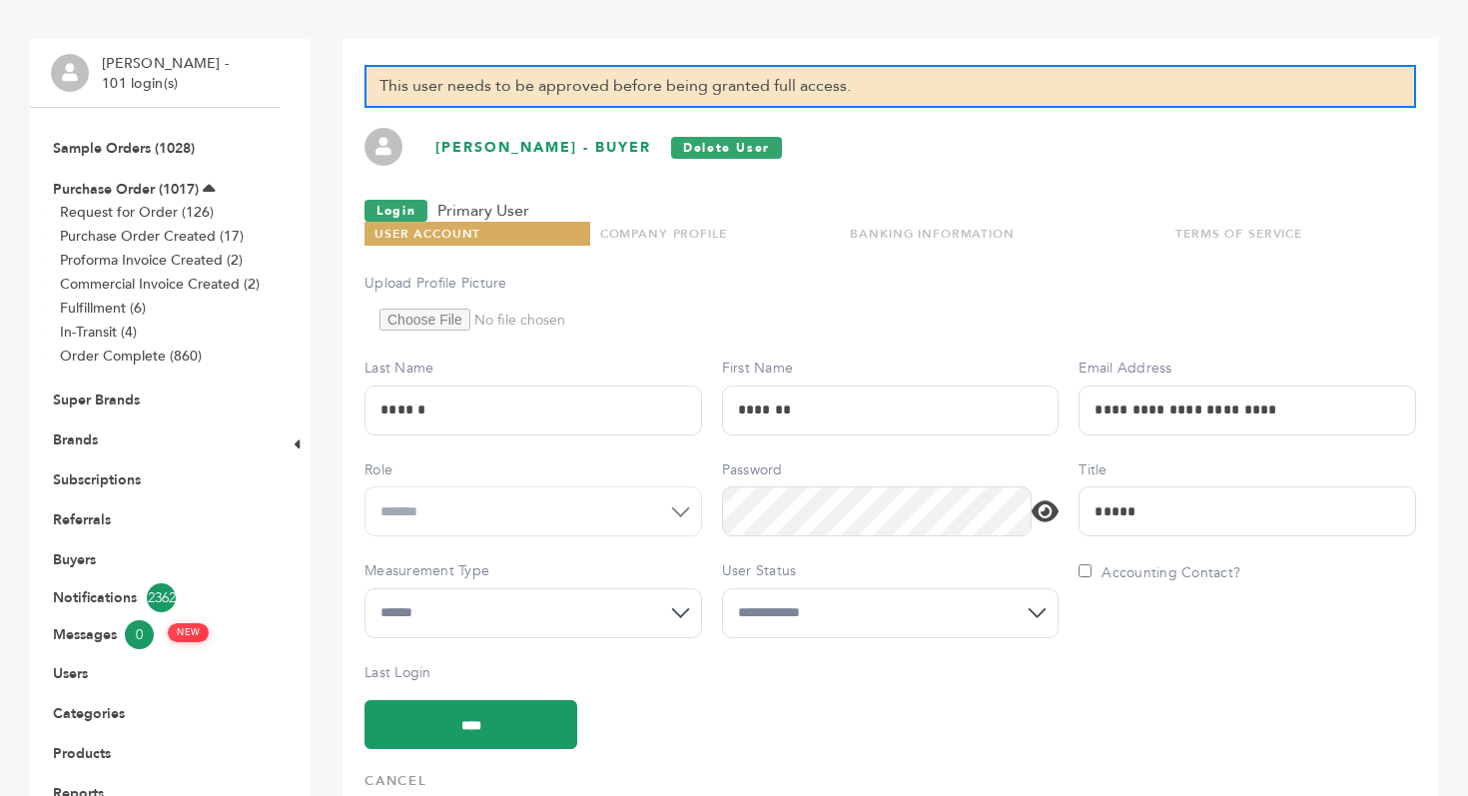
scroll to position [400, 0]
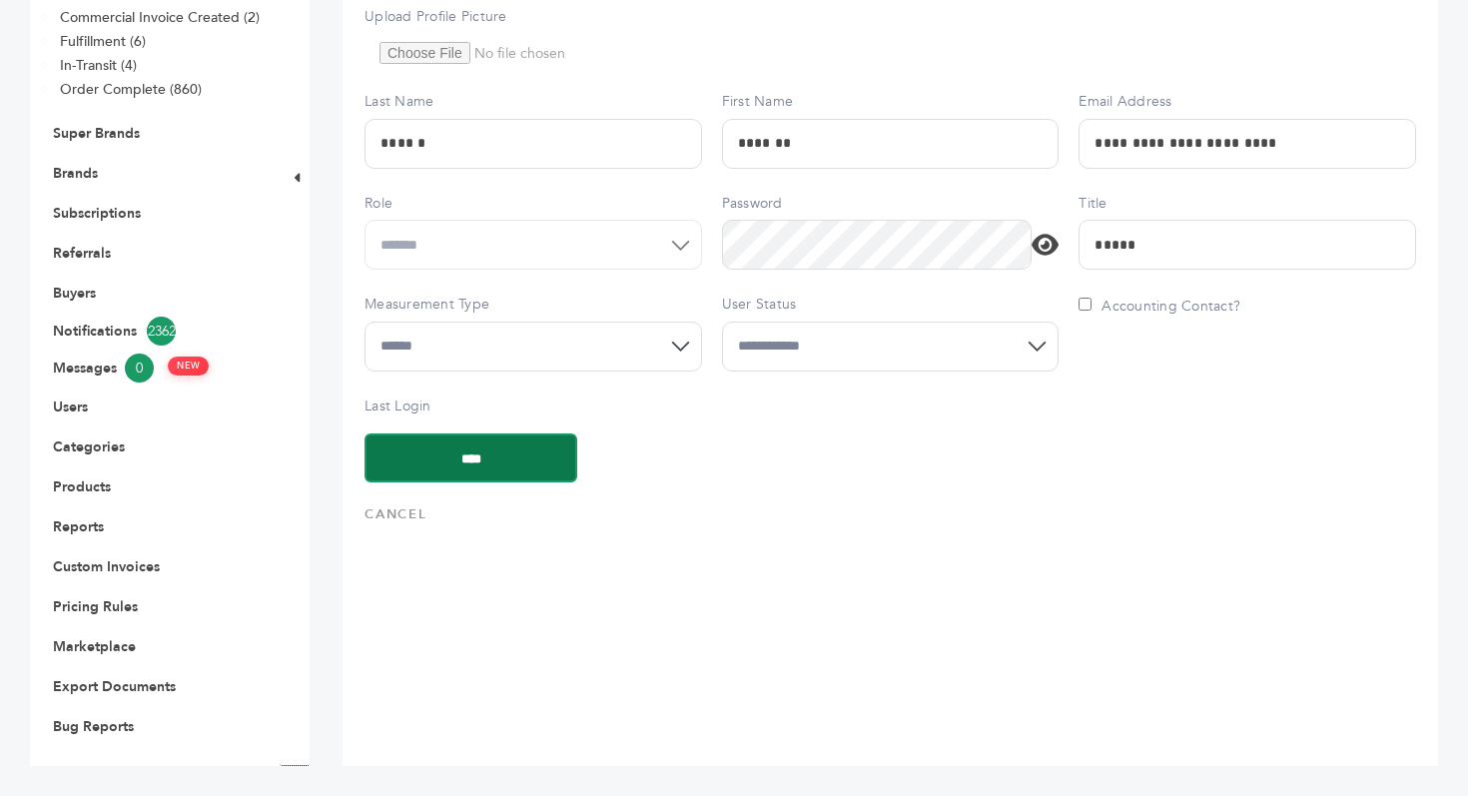
click at [516, 433] on input "****" at bounding box center [470, 457] width 213 height 49
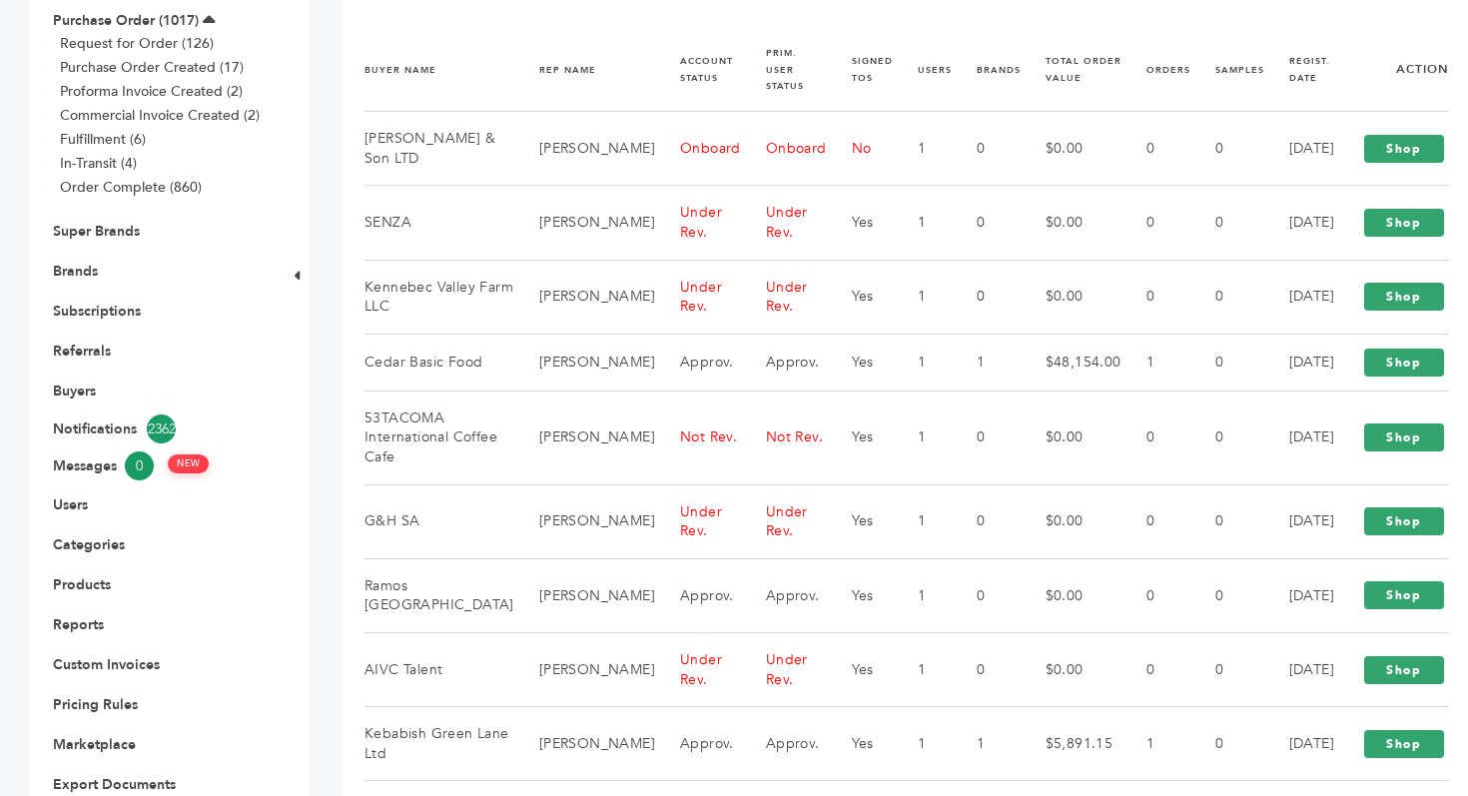
scroll to position [321, 0]
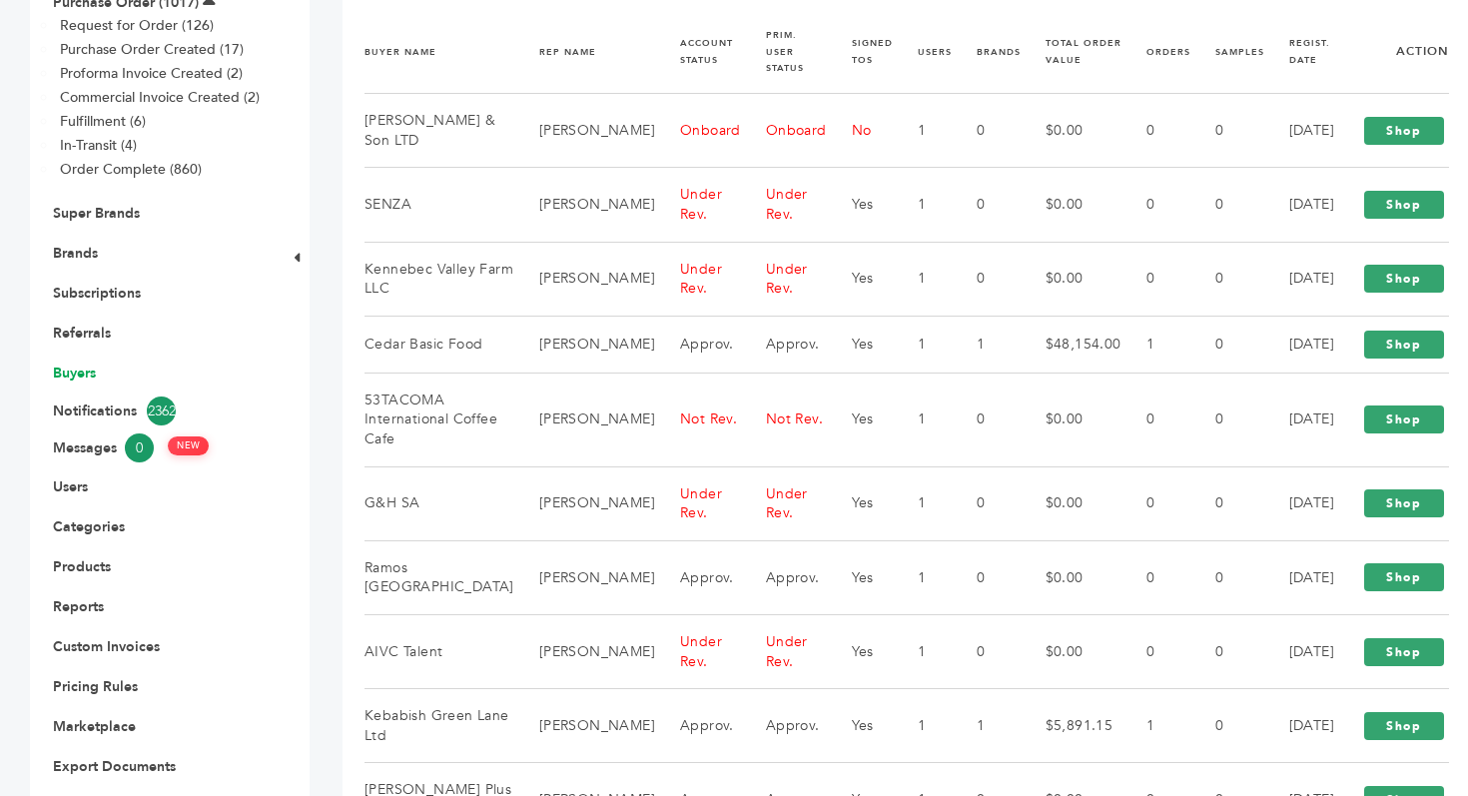
click at [95, 375] on link "Buyers" at bounding box center [74, 372] width 43 height 19
